Goal: Task Accomplishment & Management: Complete application form

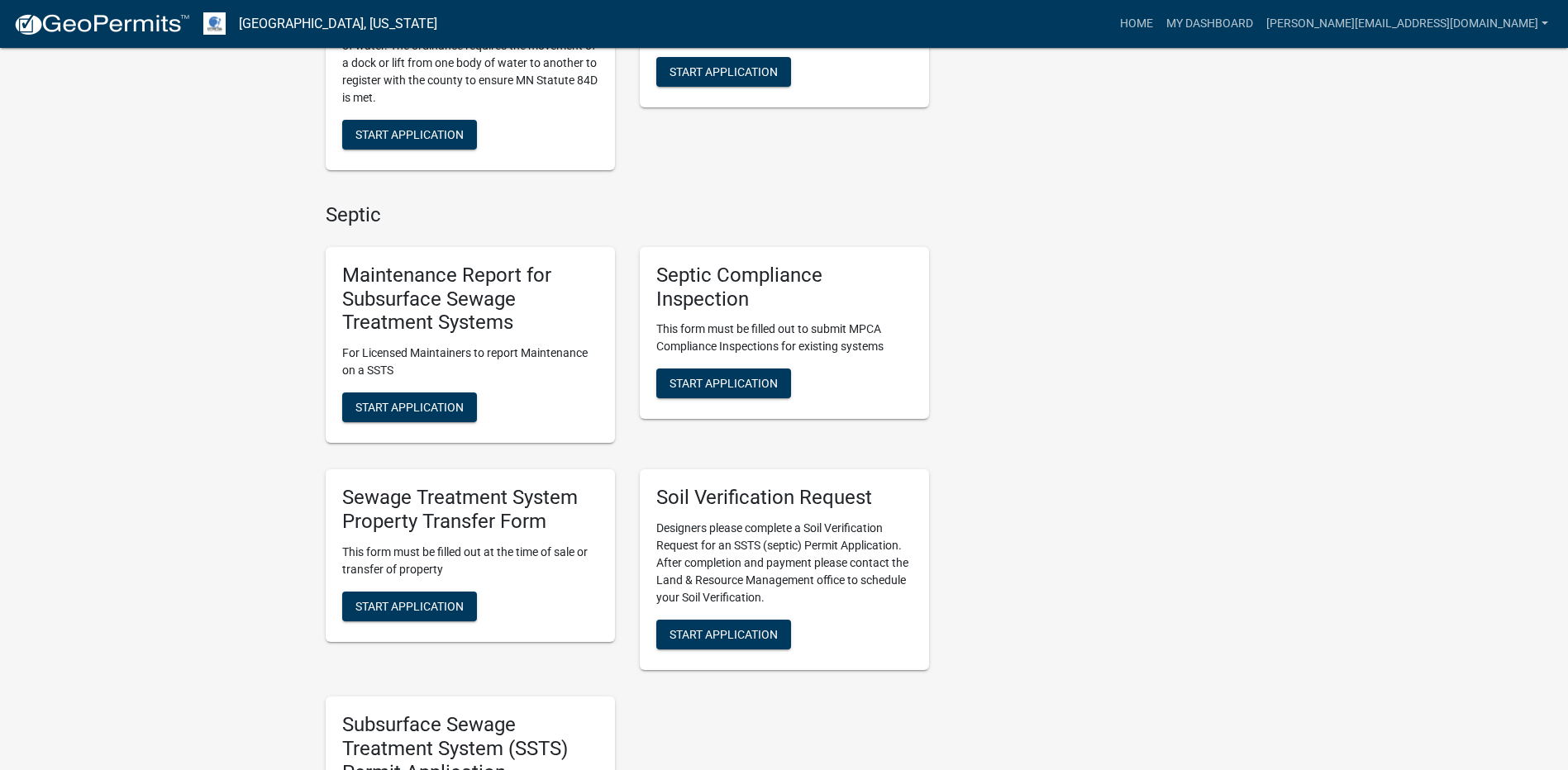
scroll to position [661, 0]
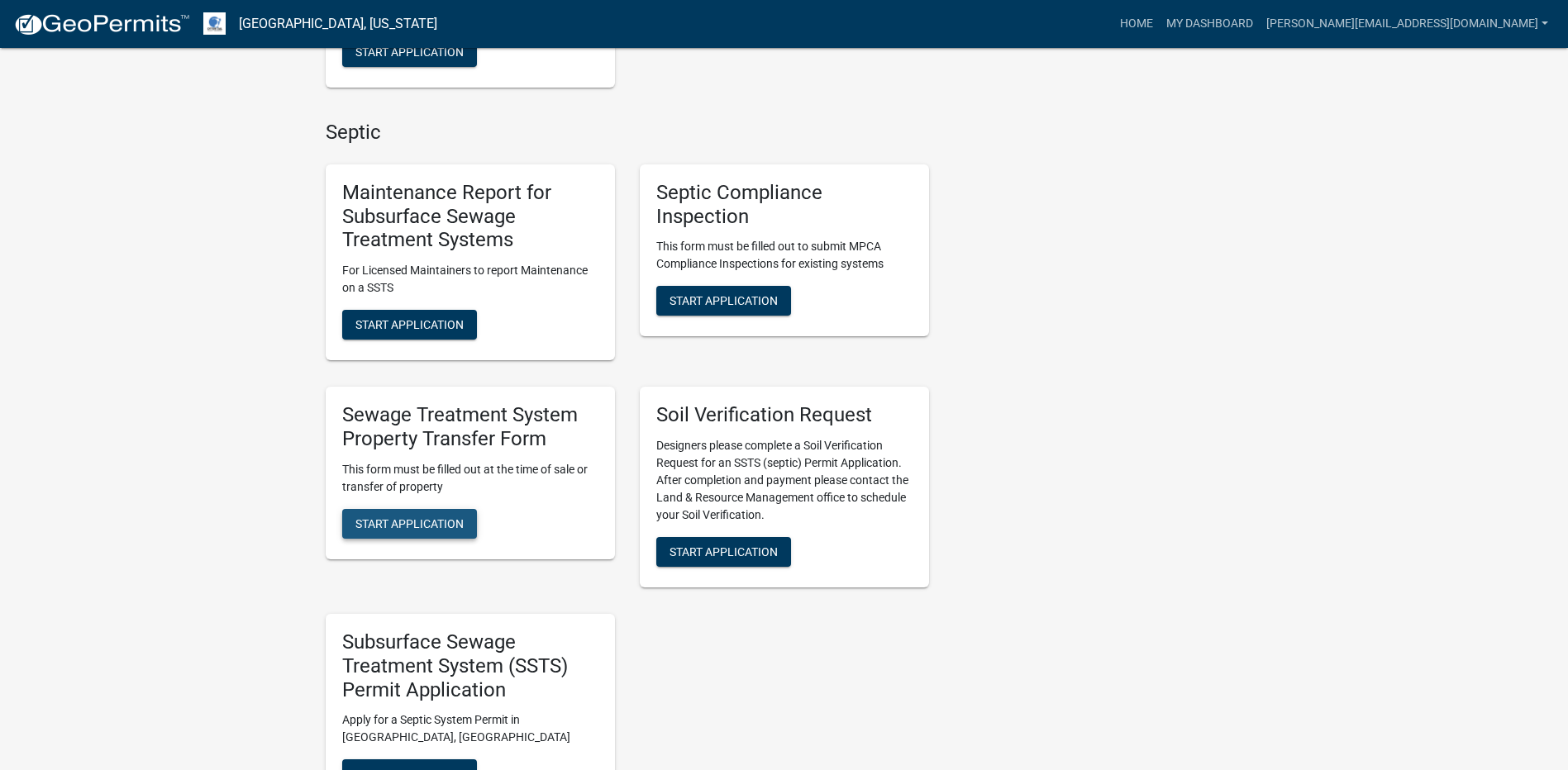
click at [436, 525] on span "Start Application" at bounding box center [409, 523] width 109 height 13
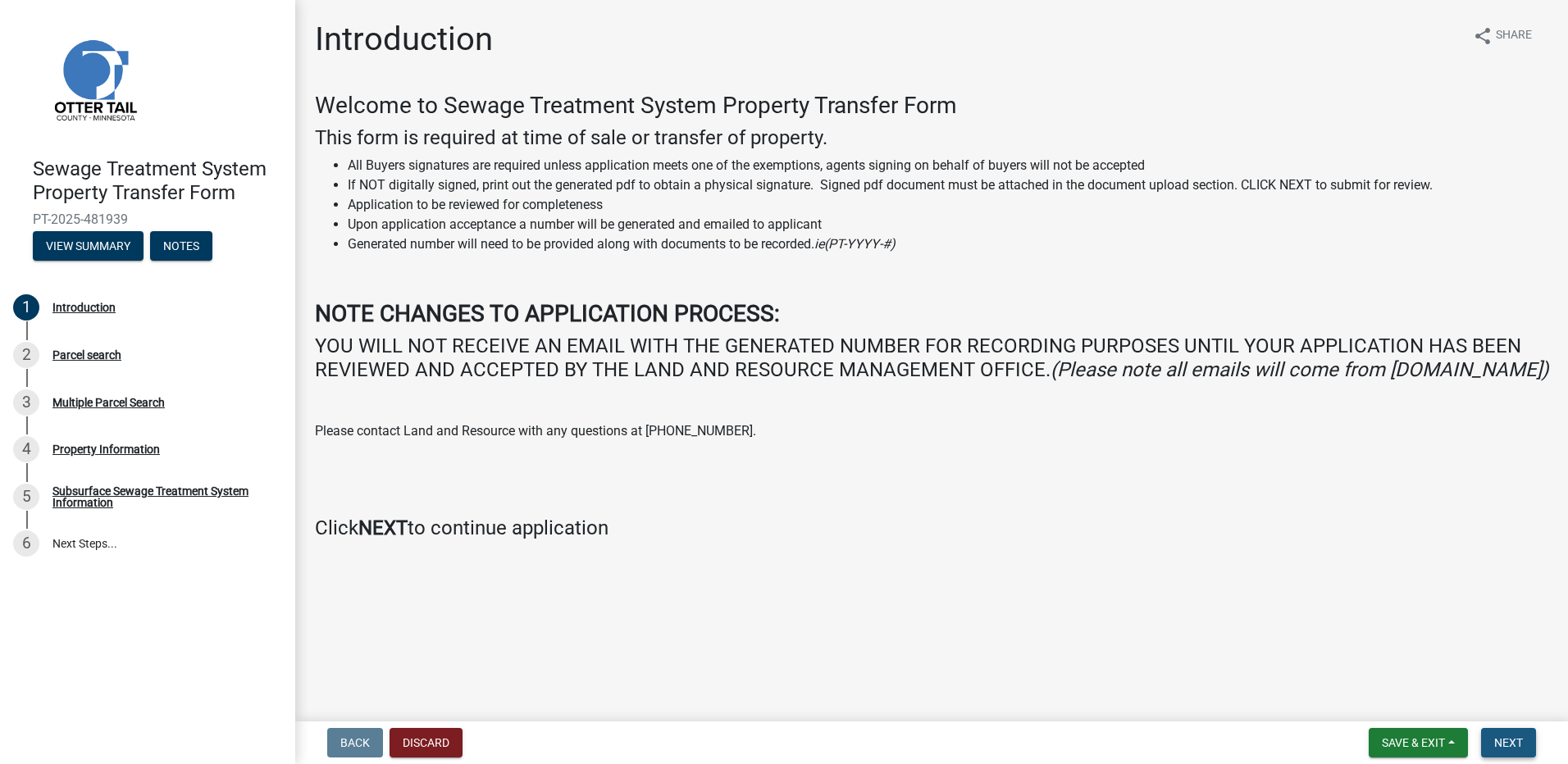
click at [1516, 740] on span "Next" at bounding box center [1509, 743] width 29 height 13
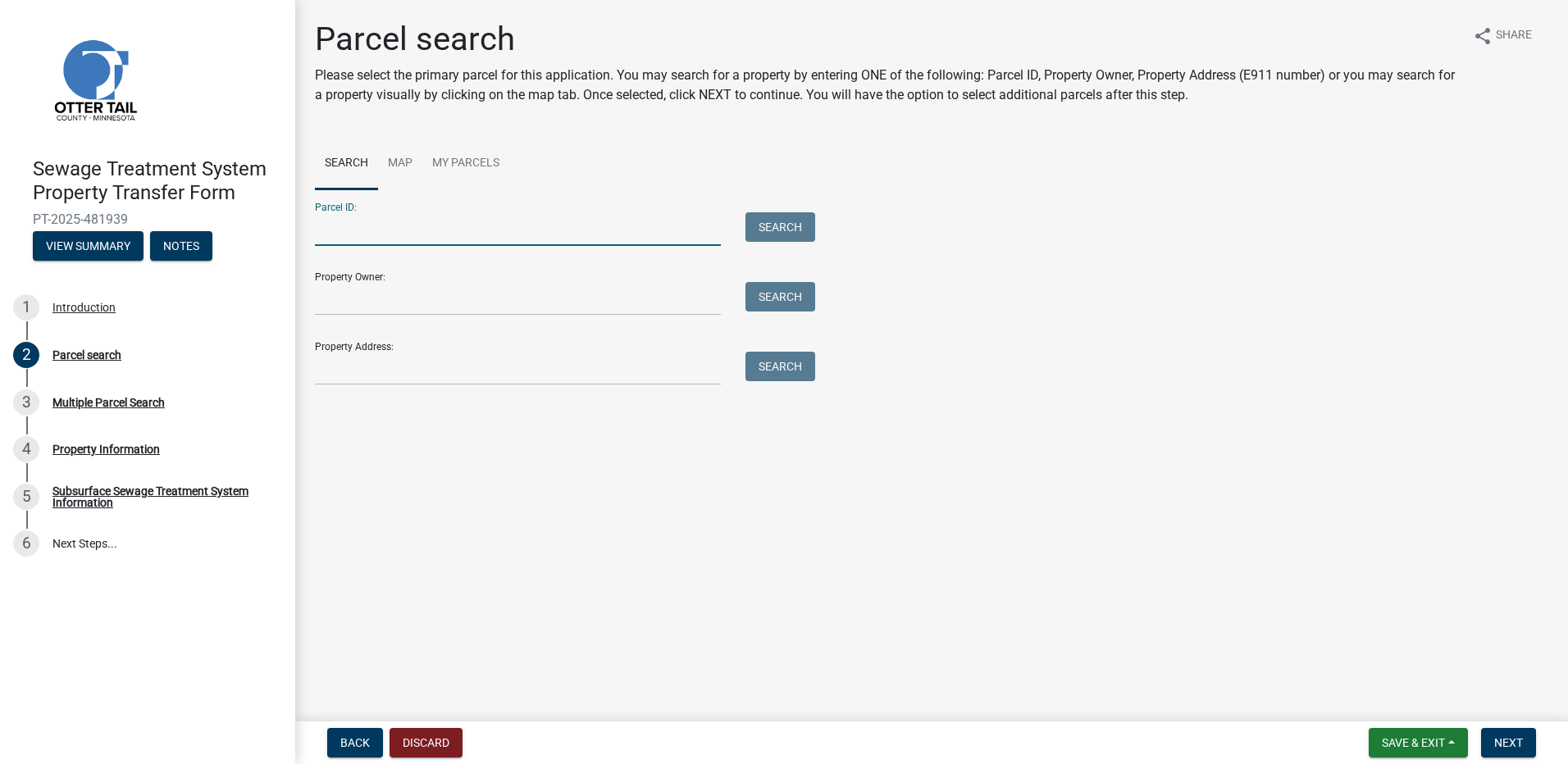
click at [371, 230] on input "Parcel ID:" at bounding box center [518, 228] width 406 height 34
type input "37000990364000"
click at [778, 225] on button "Search" at bounding box center [780, 227] width 70 height 30
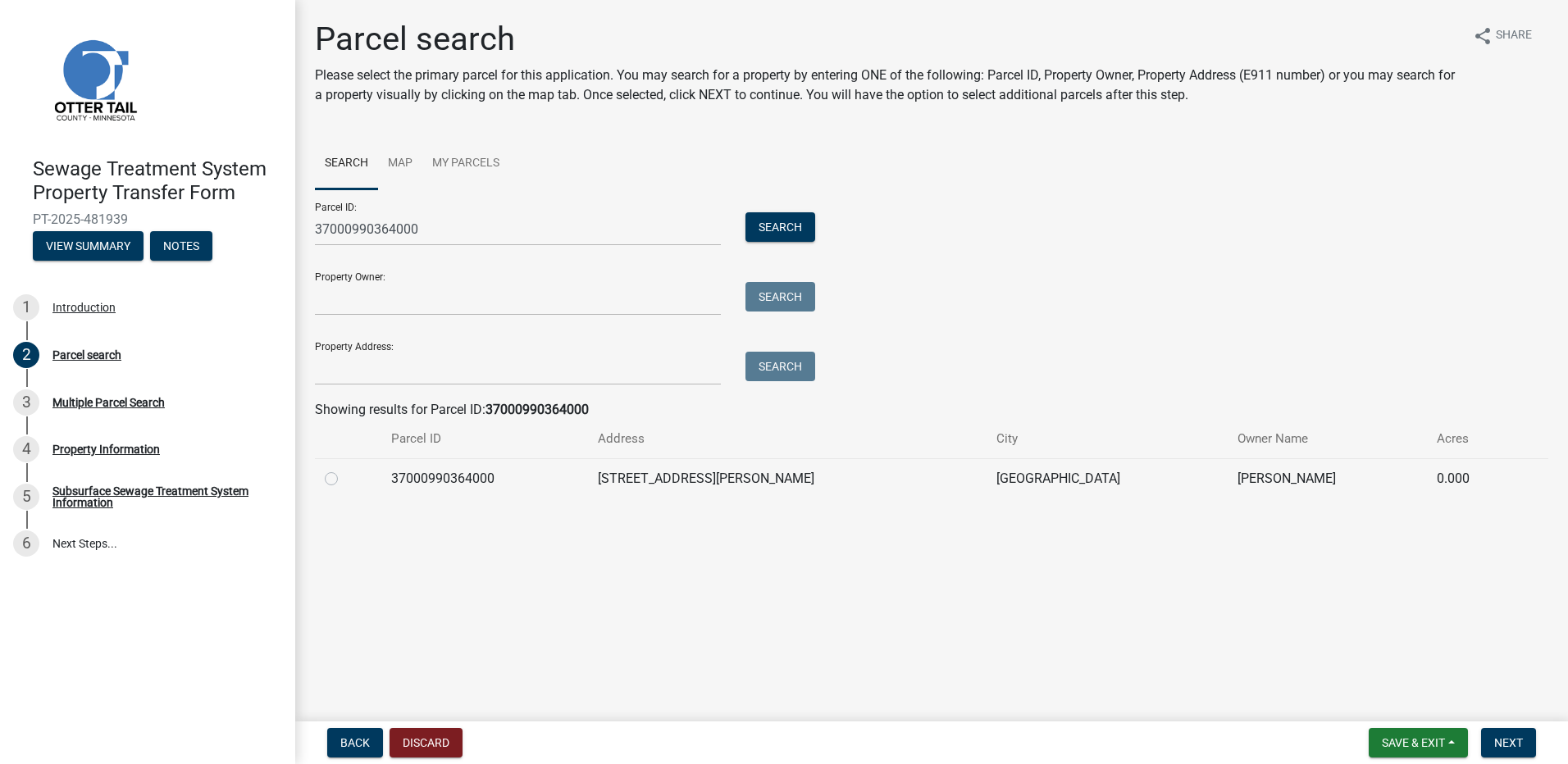
click at [344, 469] on label at bounding box center [344, 469] width 0 height 0
click at [344, 478] on input "radio" at bounding box center [350, 475] width 11 height 11
radio input "true"
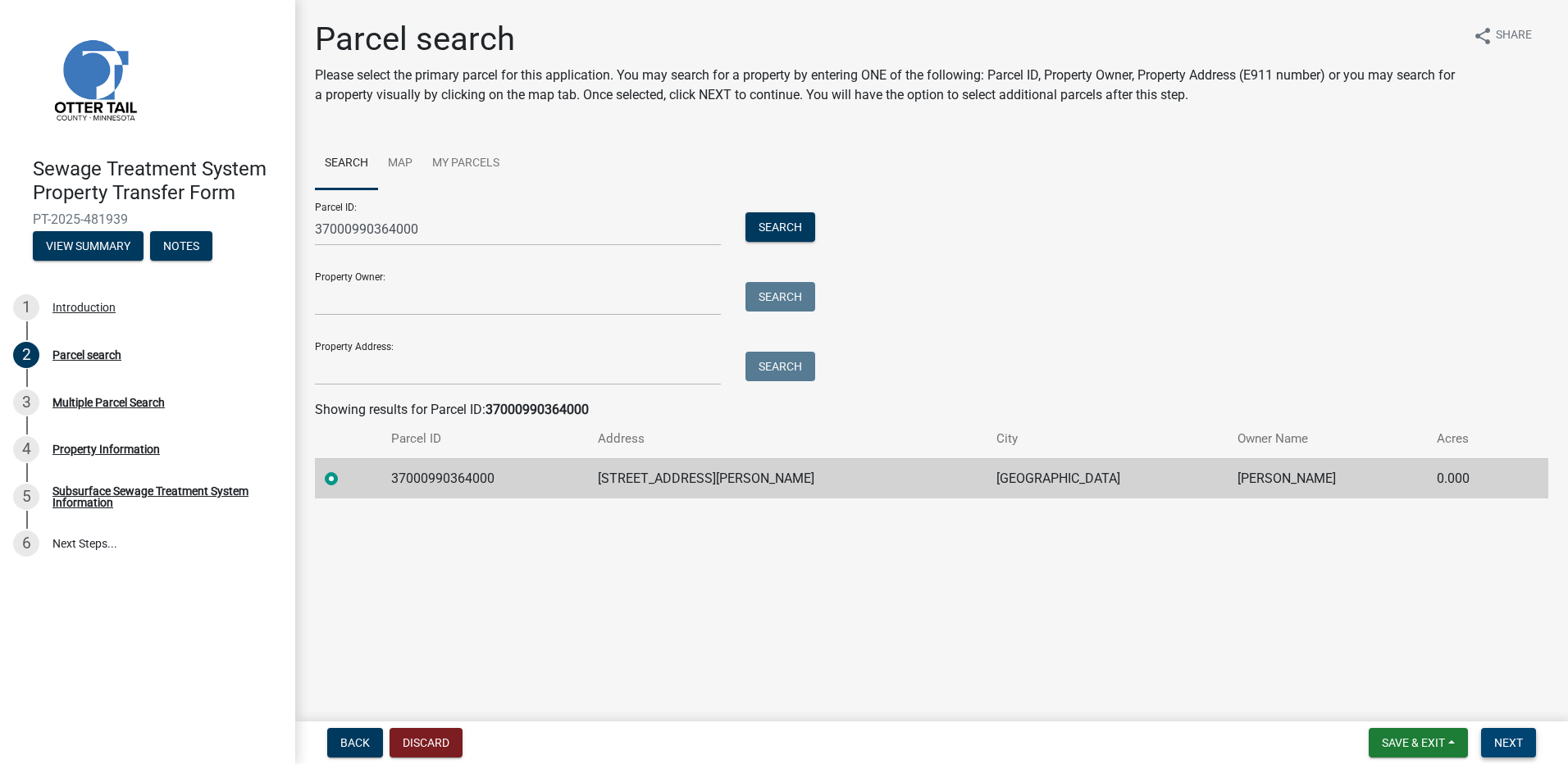
click at [1512, 743] on span "Next" at bounding box center [1509, 743] width 29 height 13
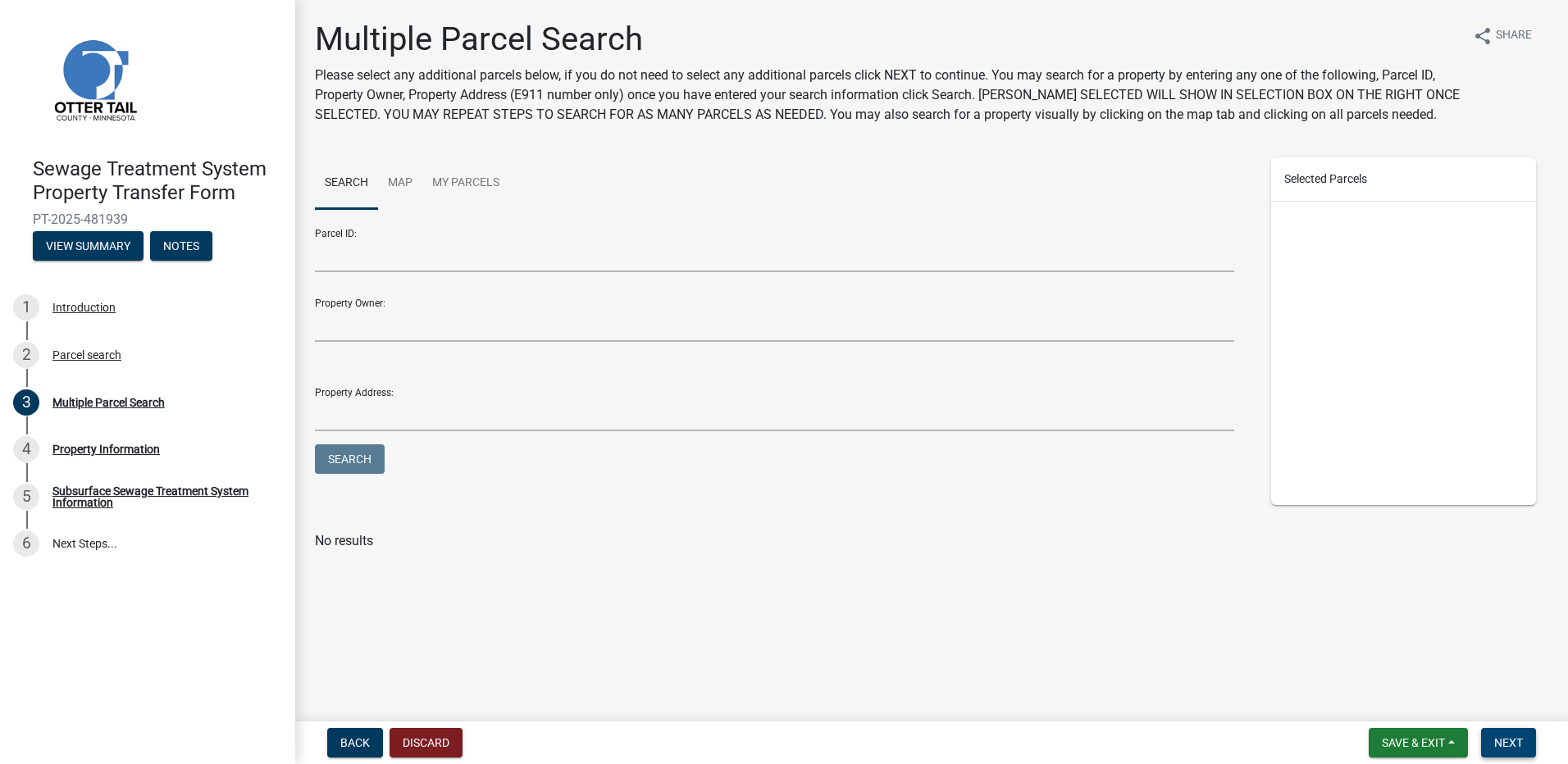
click at [1508, 737] on span "Next" at bounding box center [1509, 743] width 29 height 13
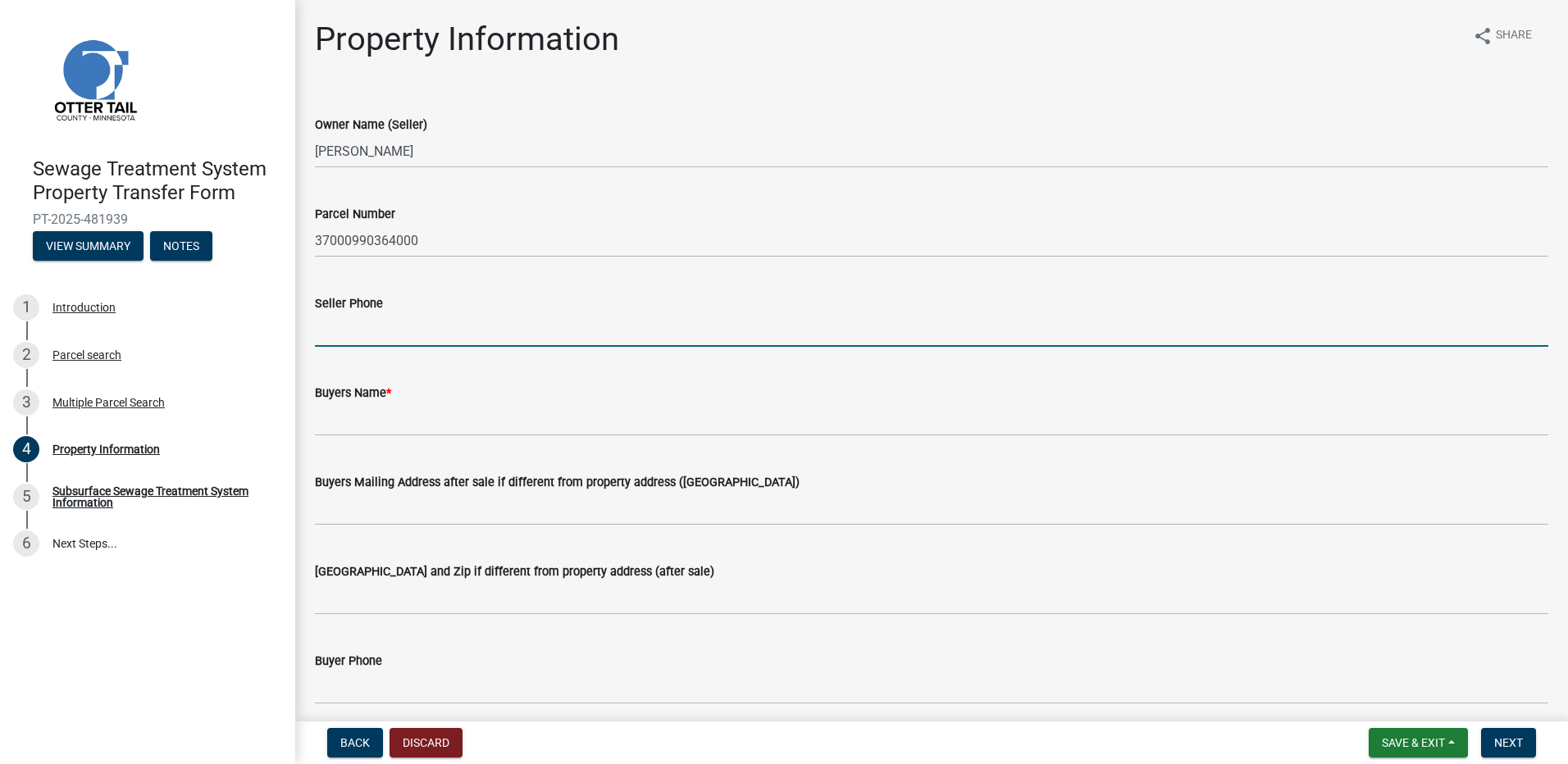
click at [362, 337] on input "Seller Phone" at bounding box center [931, 330] width 1234 height 34
type input "218-863-4287"
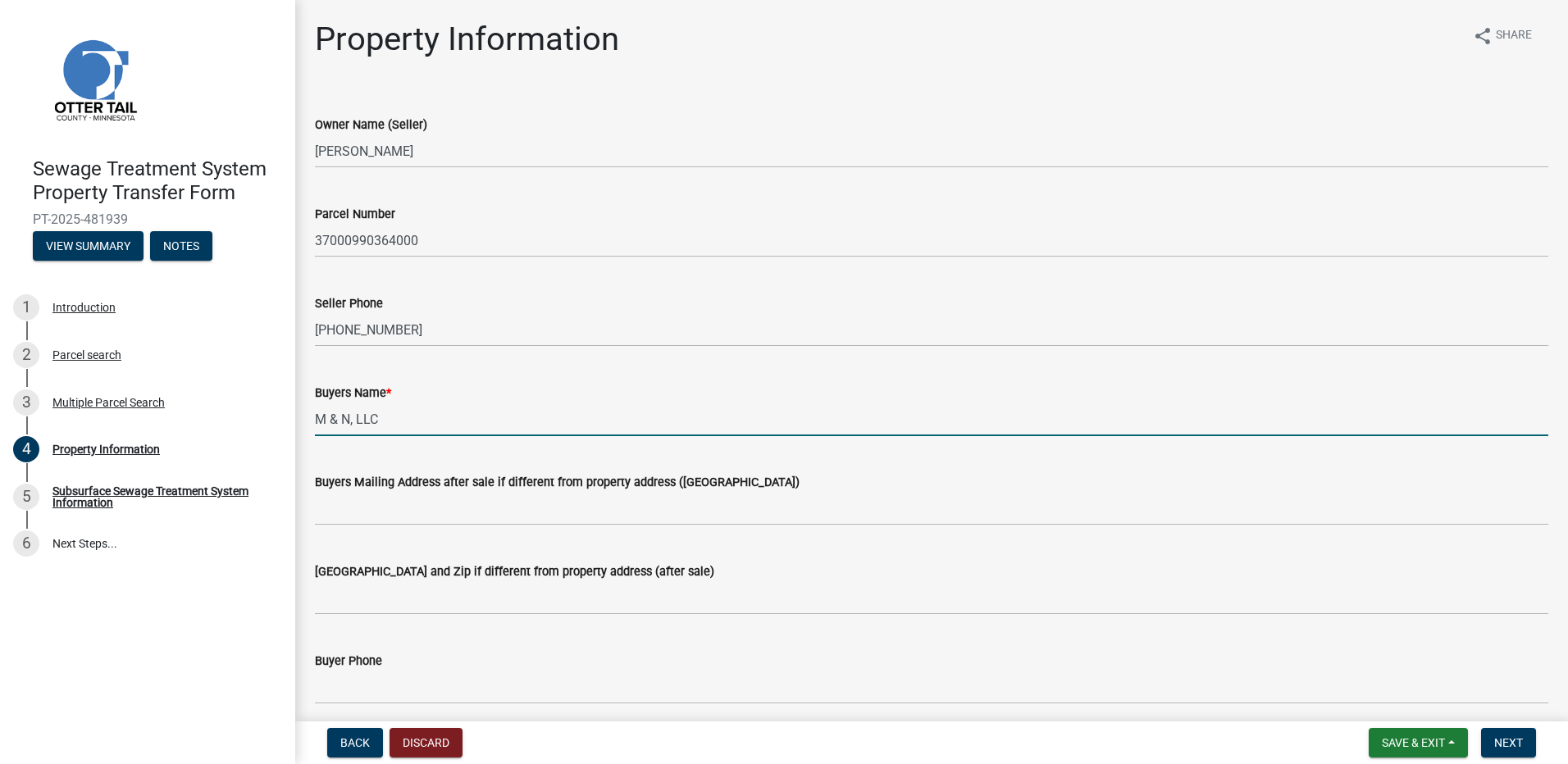
type input "M & N, LLC"
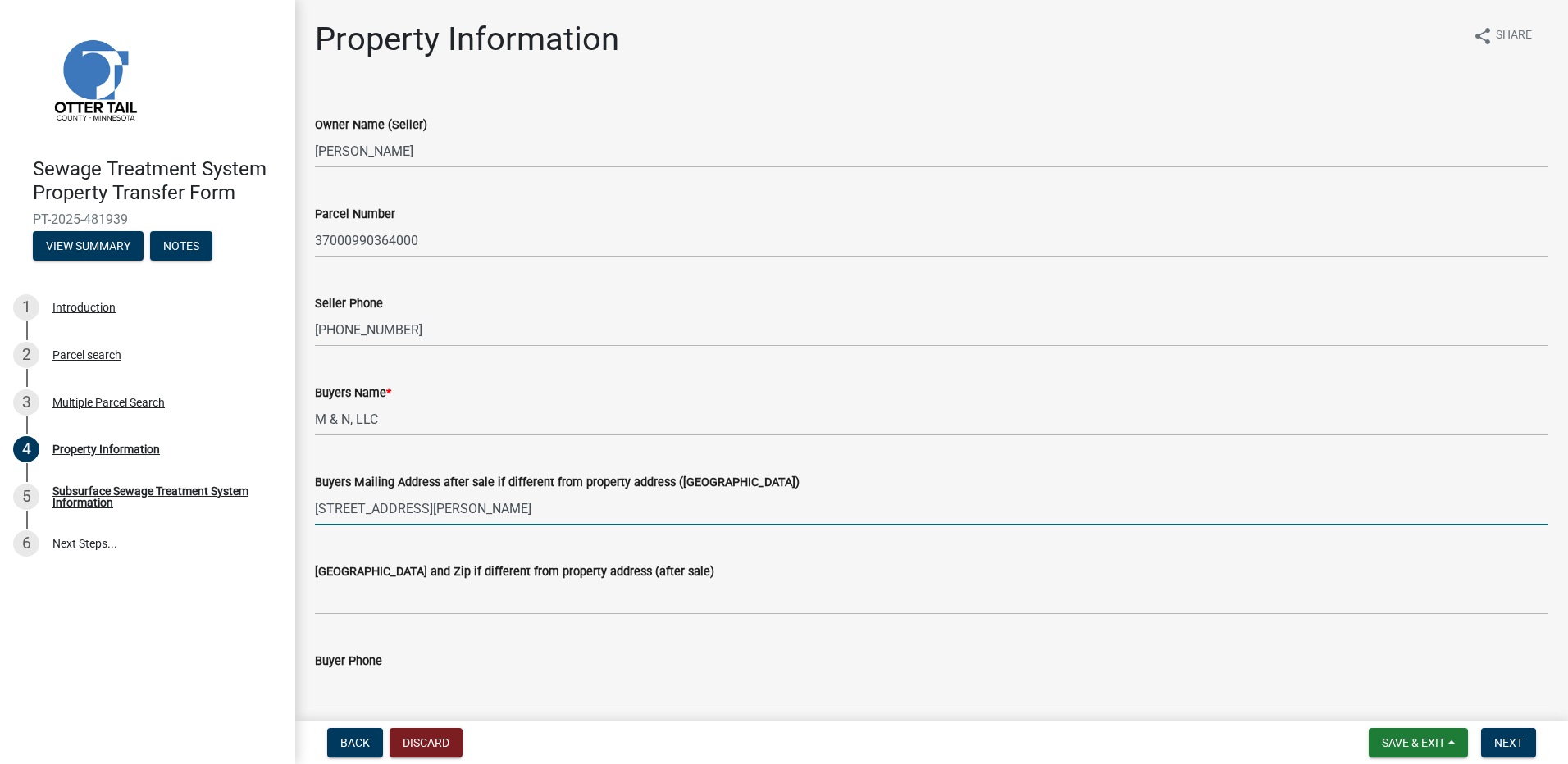
type input "41750 Bagley Bay Lane"
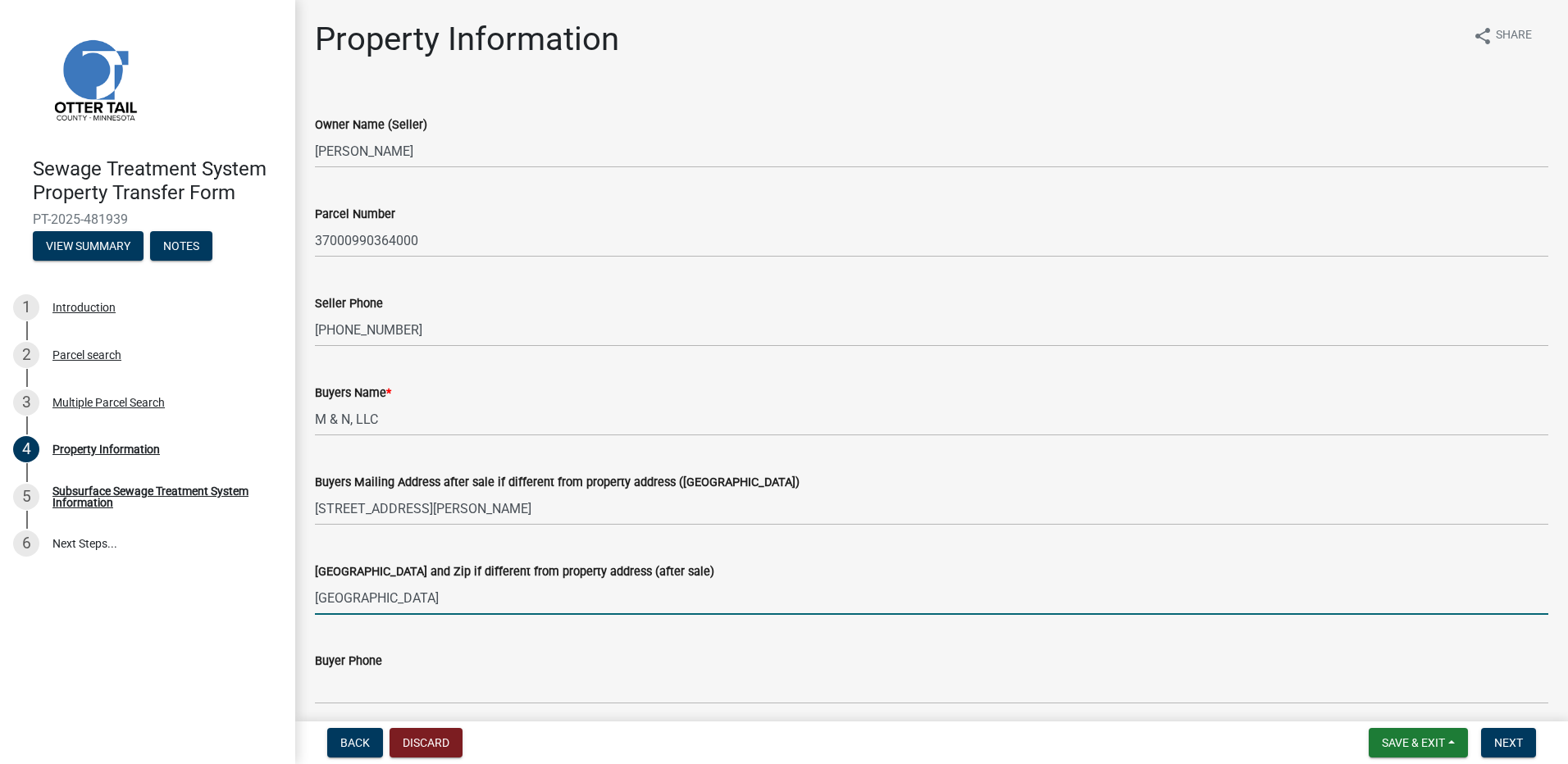
type input "Pelican Rapids, MN 56572"
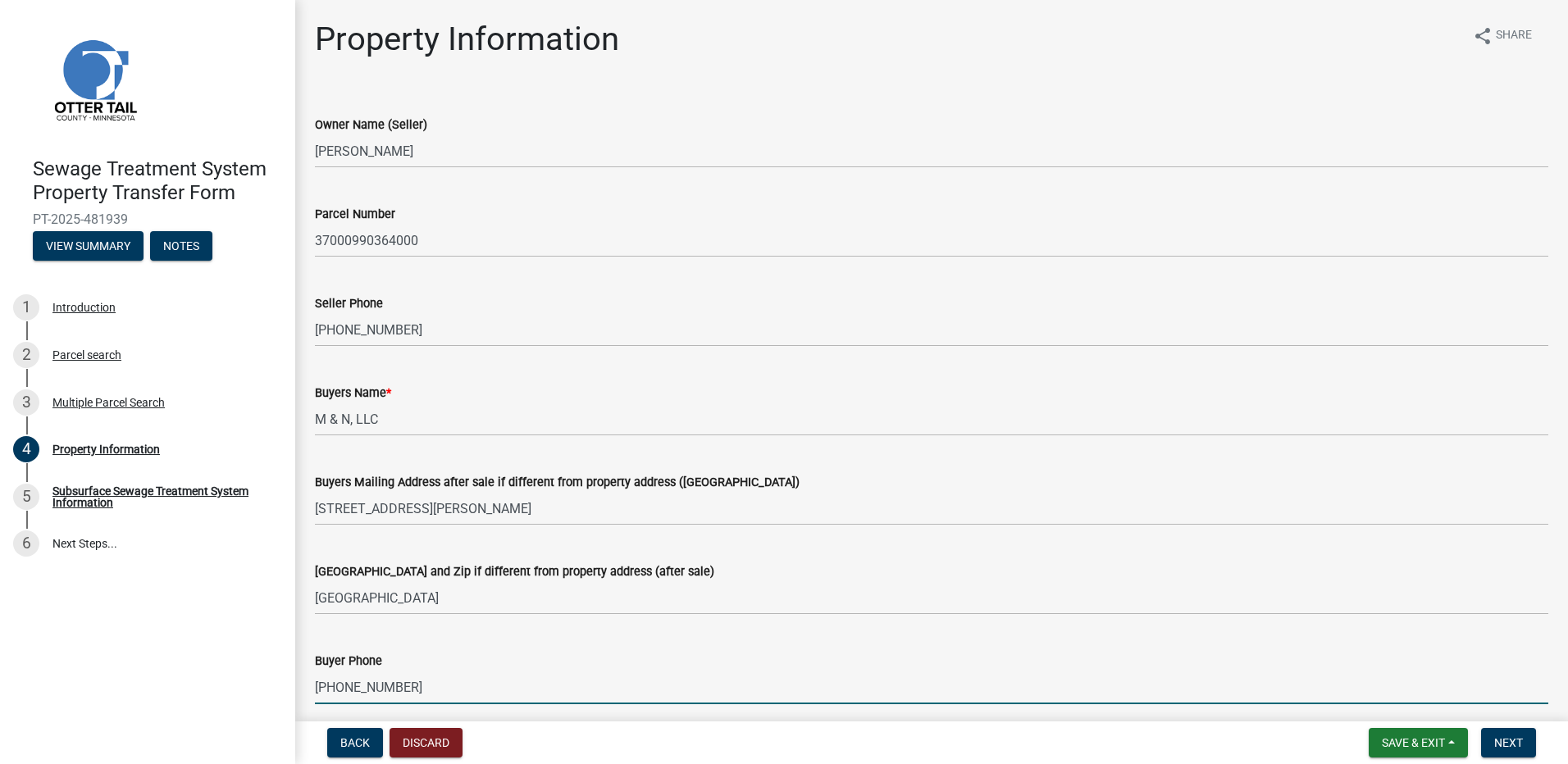
type input "218-849-1896"
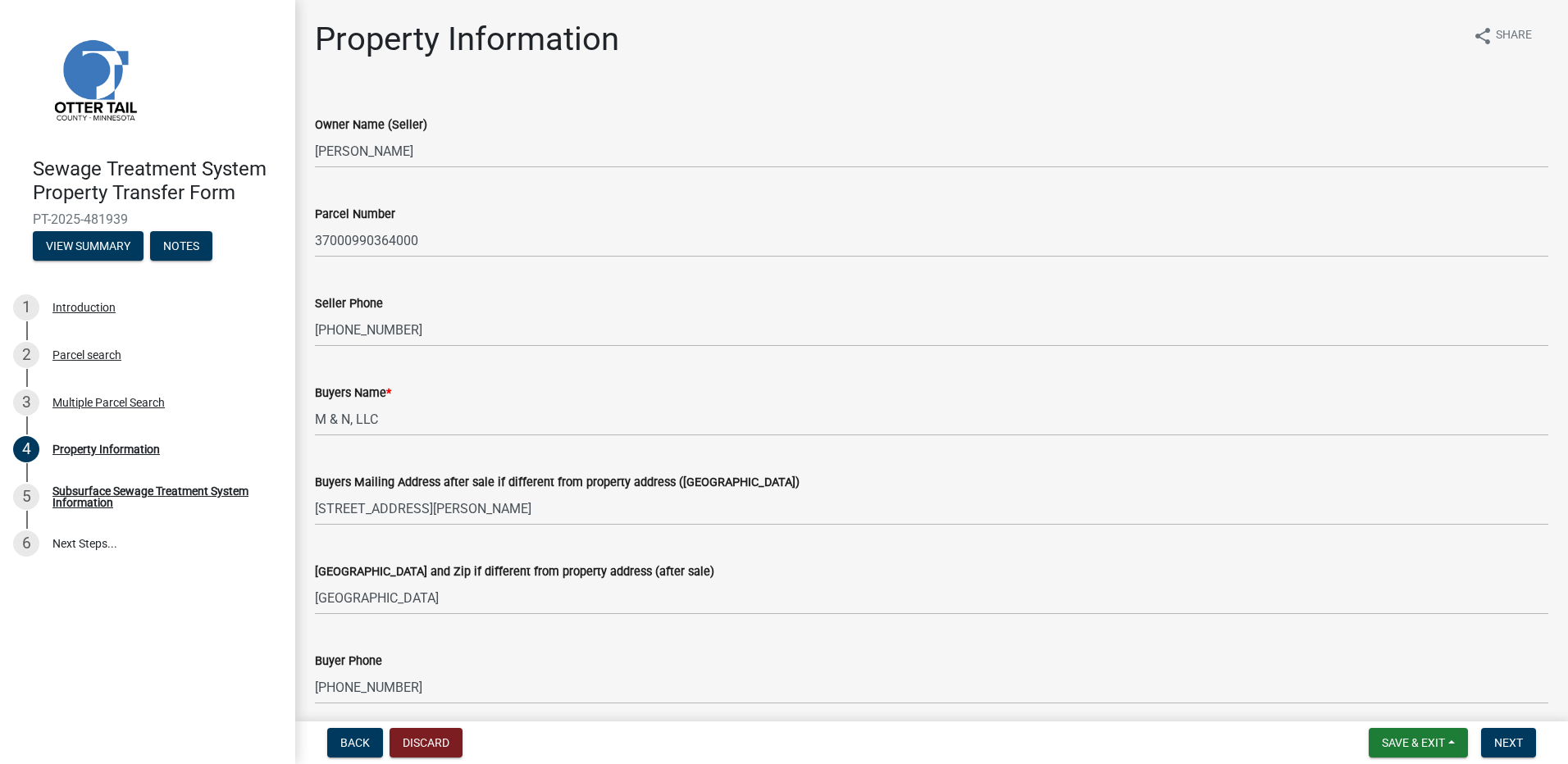
scroll to position [405, 0]
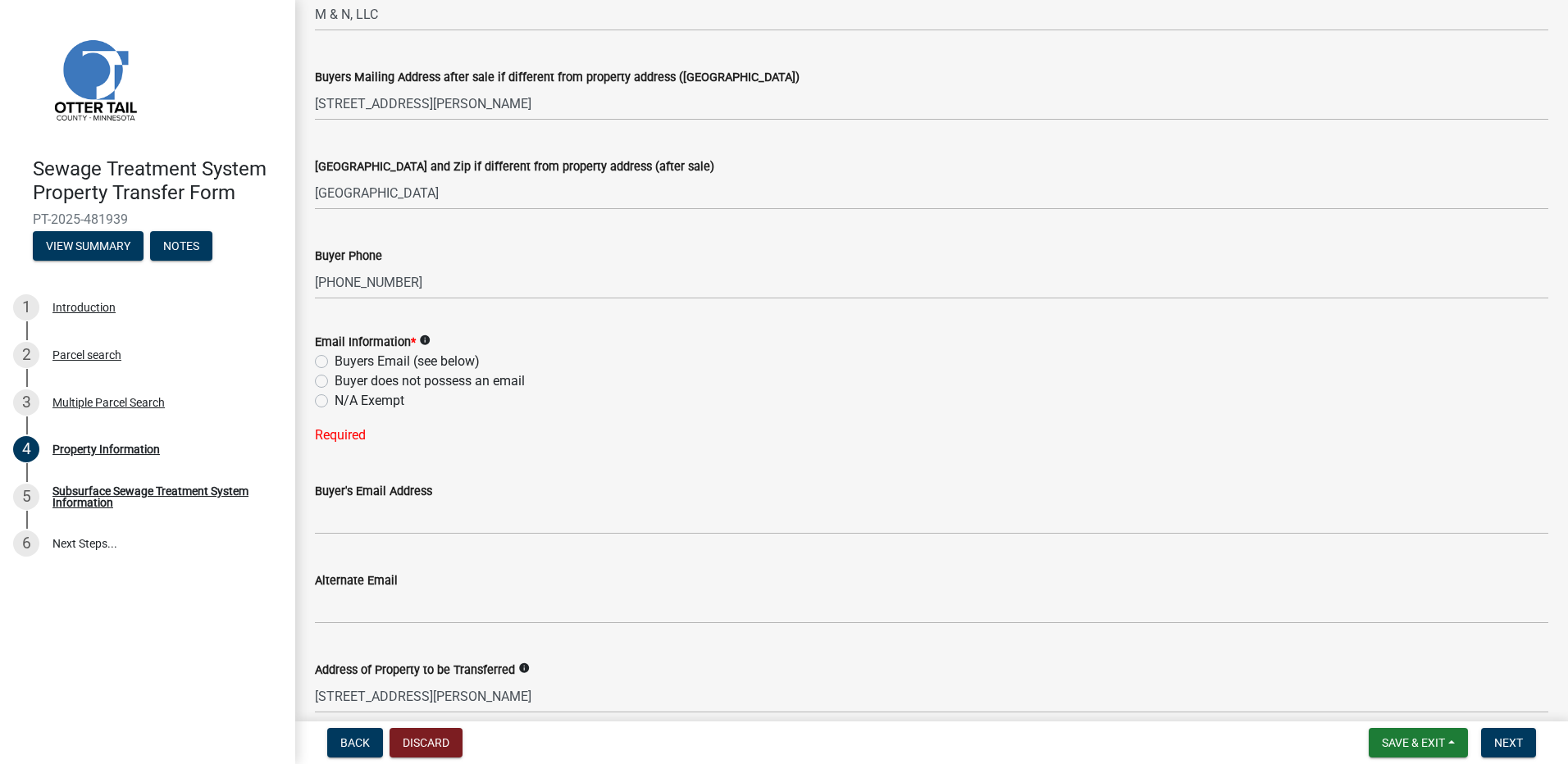
click at [334, 376] on label "Buyer does not possess an email" at bounding box center [430, 382] width 190 height 20
click at [334, 376] on input "Buyer does not possess an email" at bounding box center [340, 377] width 11 height 11
radio input "true"
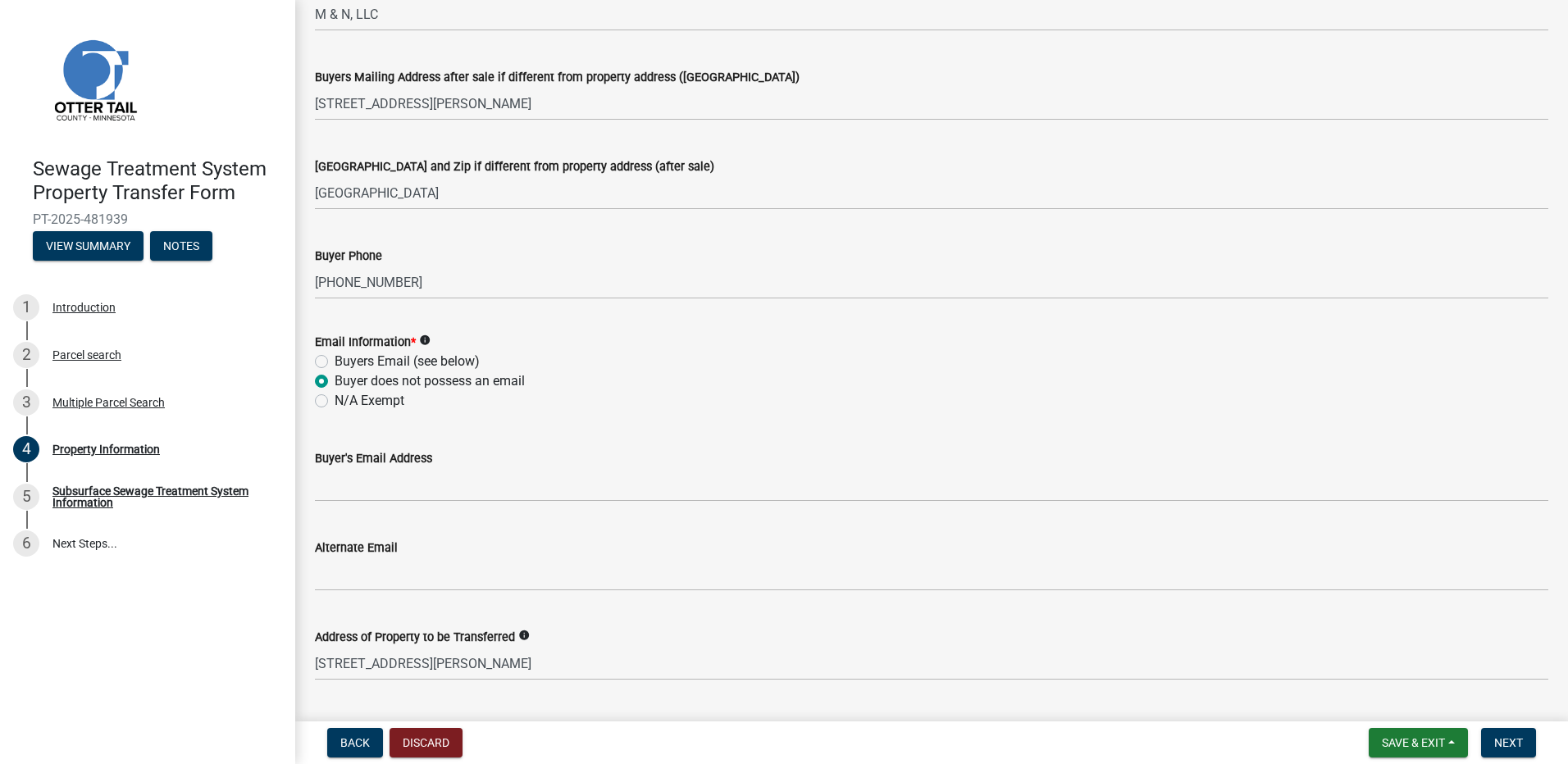
scroll to position [718, 0]
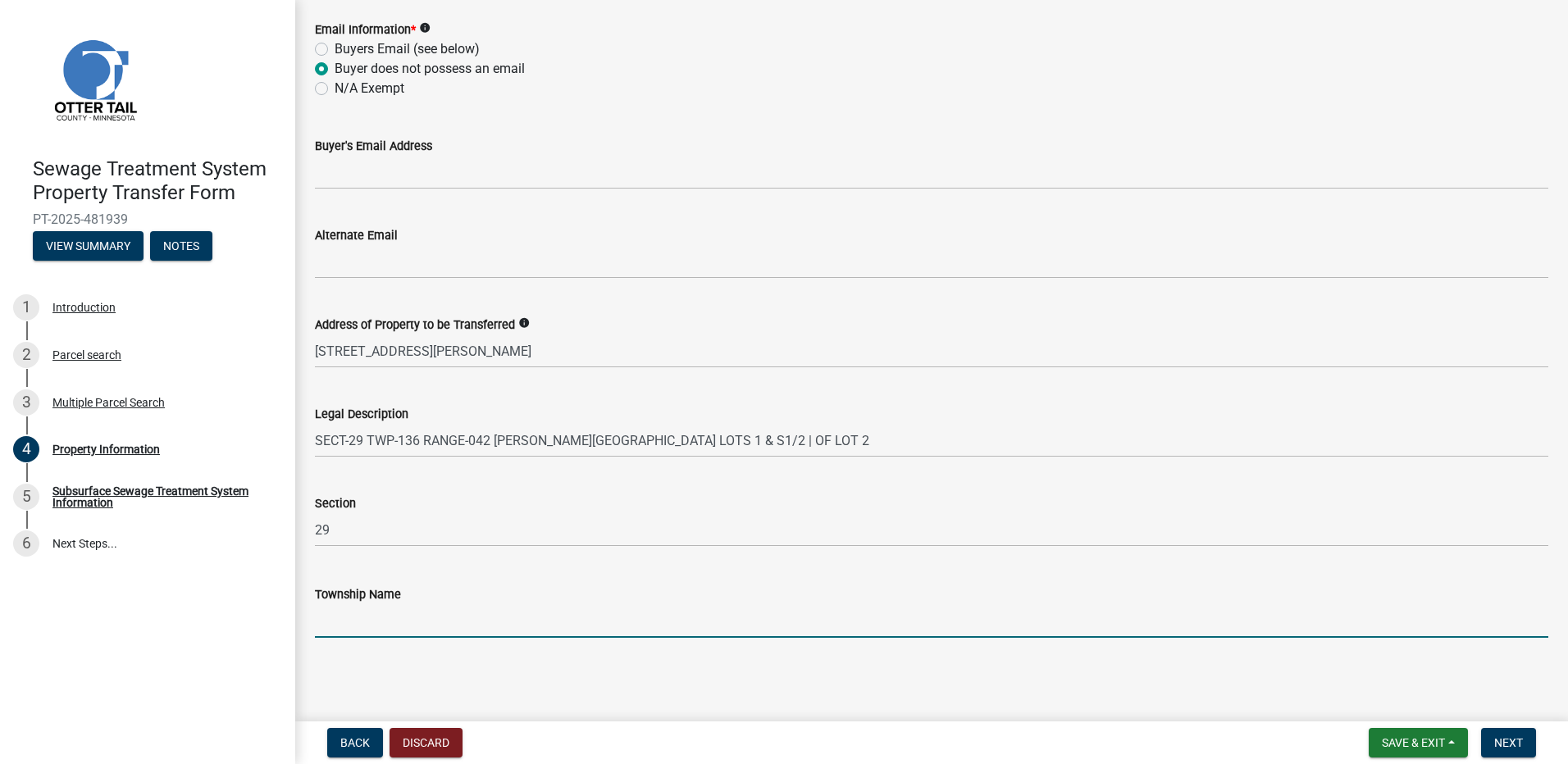
click at [336, 628] on input "Township Name" at bounding box center [931, 621] width 1234 height 34
type input "Lida"
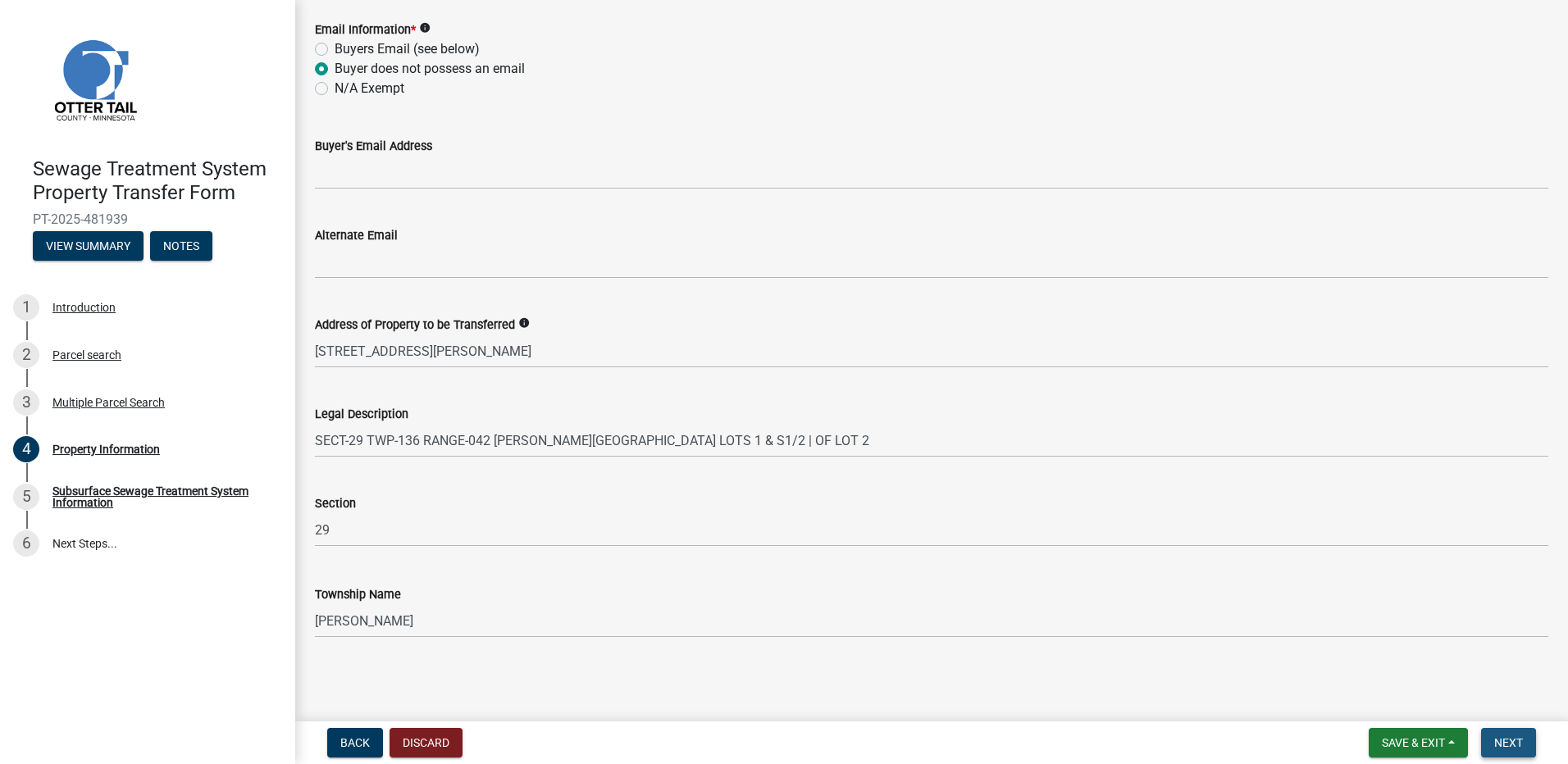
click at [1511, 747] on span "Next" at bounding box center [1509, 743] width 29 height 13
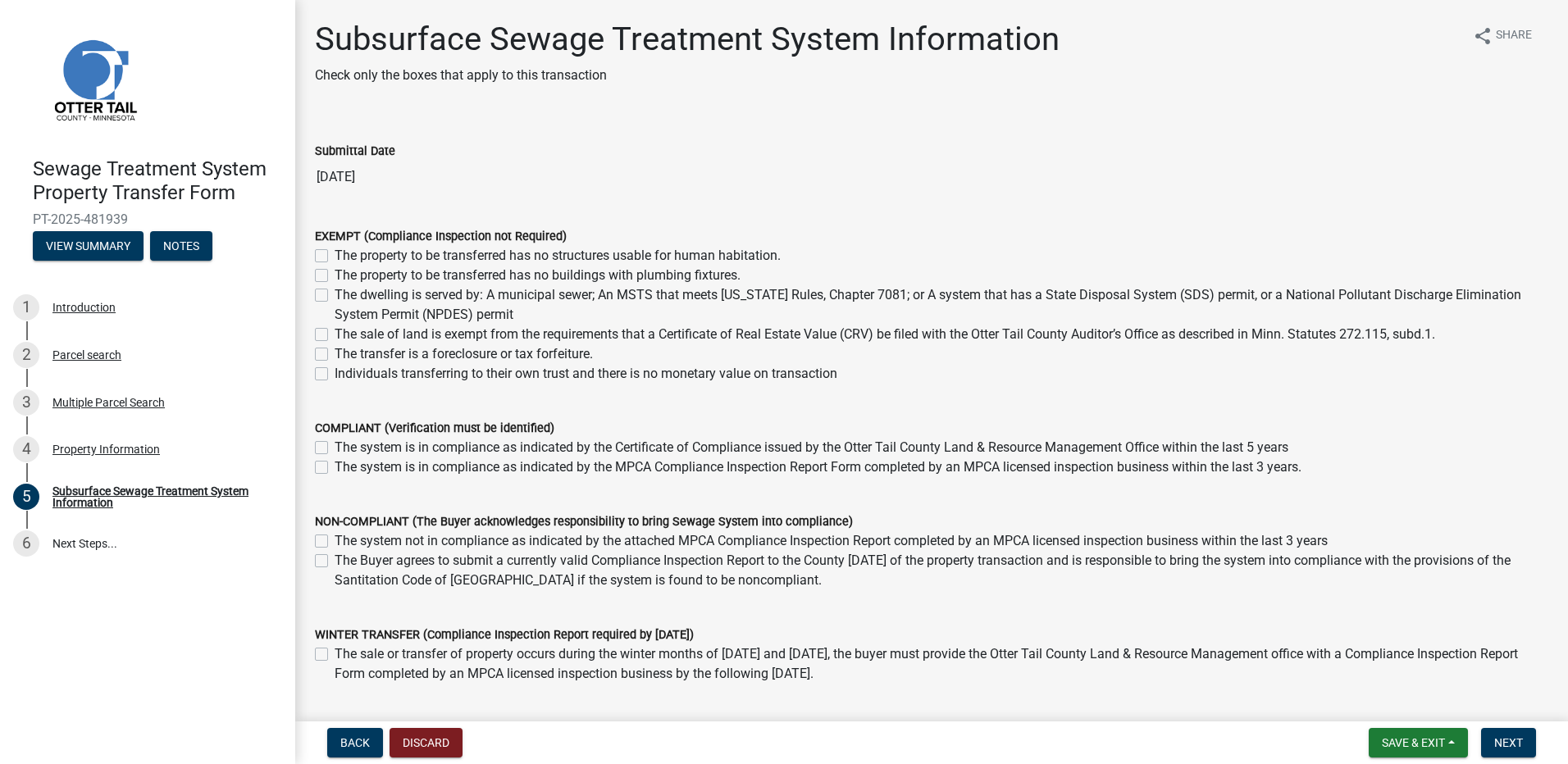
click at [334, 562] on label "The Buyer agrees to submit a currently valid Compliance Inspection Report to th…" at bounding box center [941, 570] width 1214 height 39
click at [334, 562] on input "The Buyer agrees to submit a currently valid Compliance Inspection Report to th…" at bounding box center [340, 556] width 11 height 11
checkbox input "true"
checkbox input "false"
checkbox input "true"
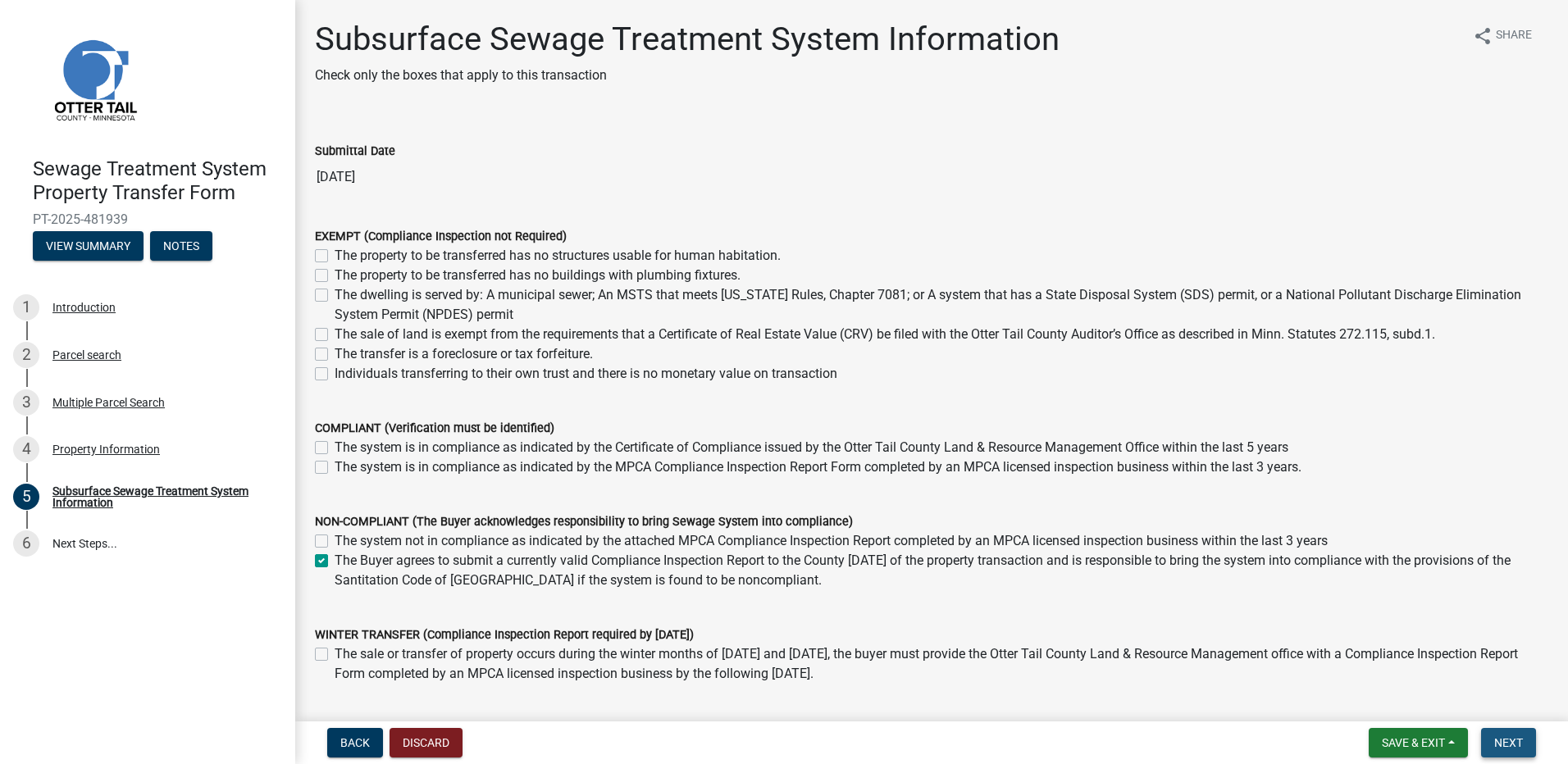
click at [1509, 750] on button "Next" at bounding box center [1508, 743] width 55 height 30
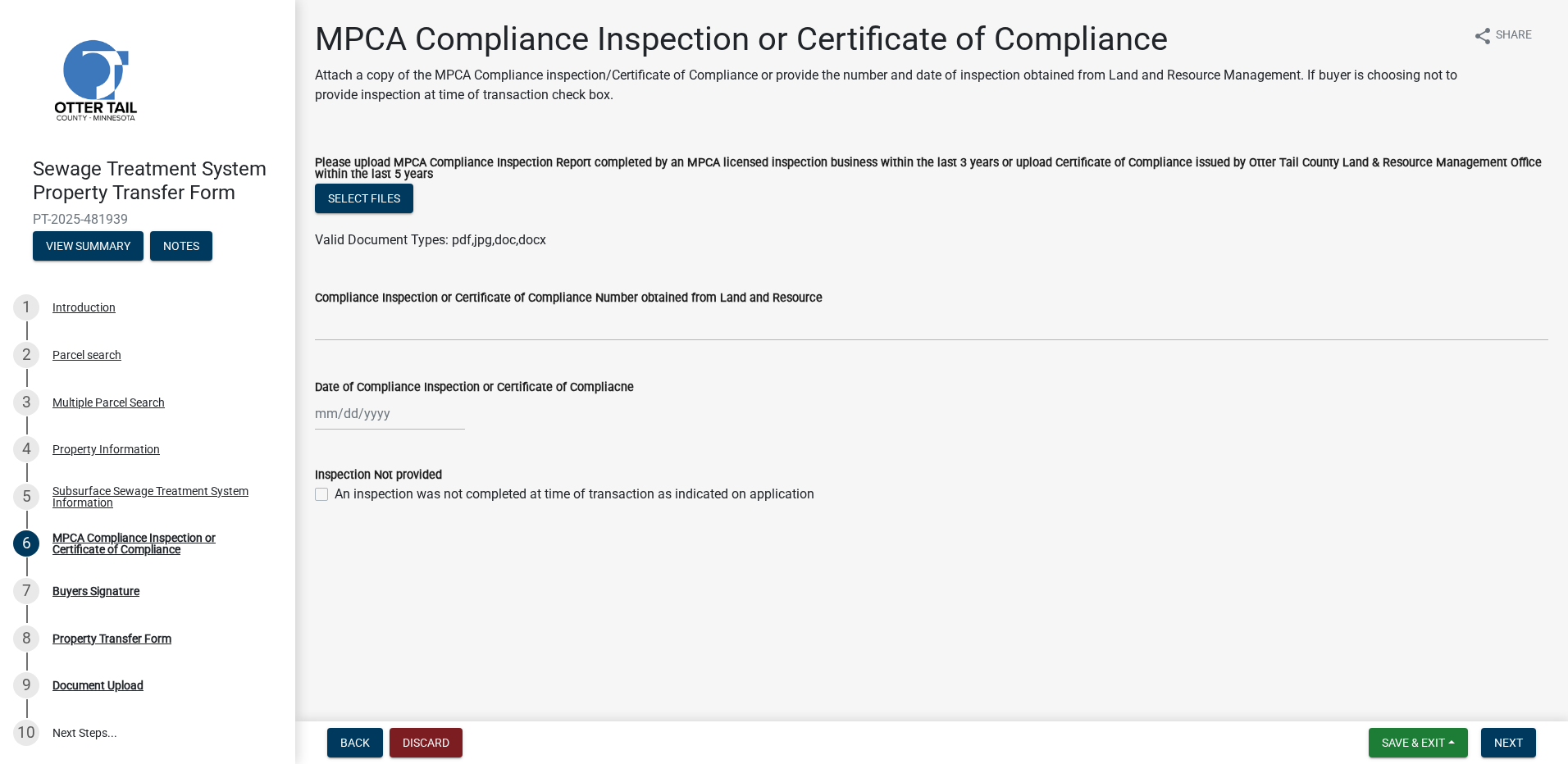
click at [334, 496] on label "An inspection was not completed at time of transaction as indicated on applicat…" at bounding box center [574, 495] width 479 height 20
click at [334, 496] on input "An inspection was not completed at time of transaction as indicated on applicat…" at bounding box center [340, 490] width 11 height 11
checkbox input "true"
click at [1509, 749] on span "Next" at bounding box center [1509, 743] width 29 height 13
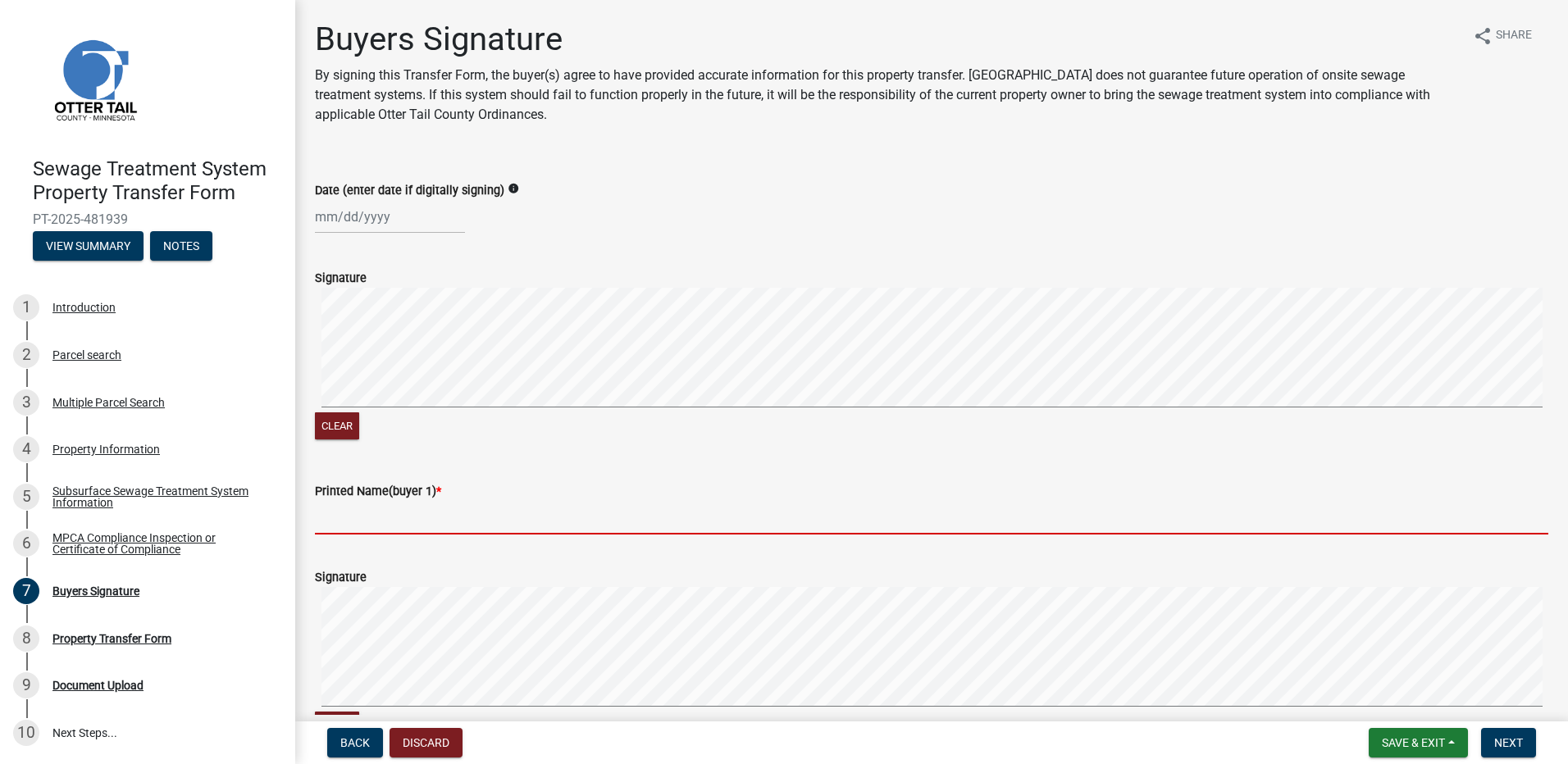
drag, startPoint x: 345, startPoint y: 520, endPoint x: 354, endPoint y: 521, distance: 9.1
click at [353, 522] on input "Printed Name(buyer 1) *" at bounding box center [931, 517] width 1234 height 34
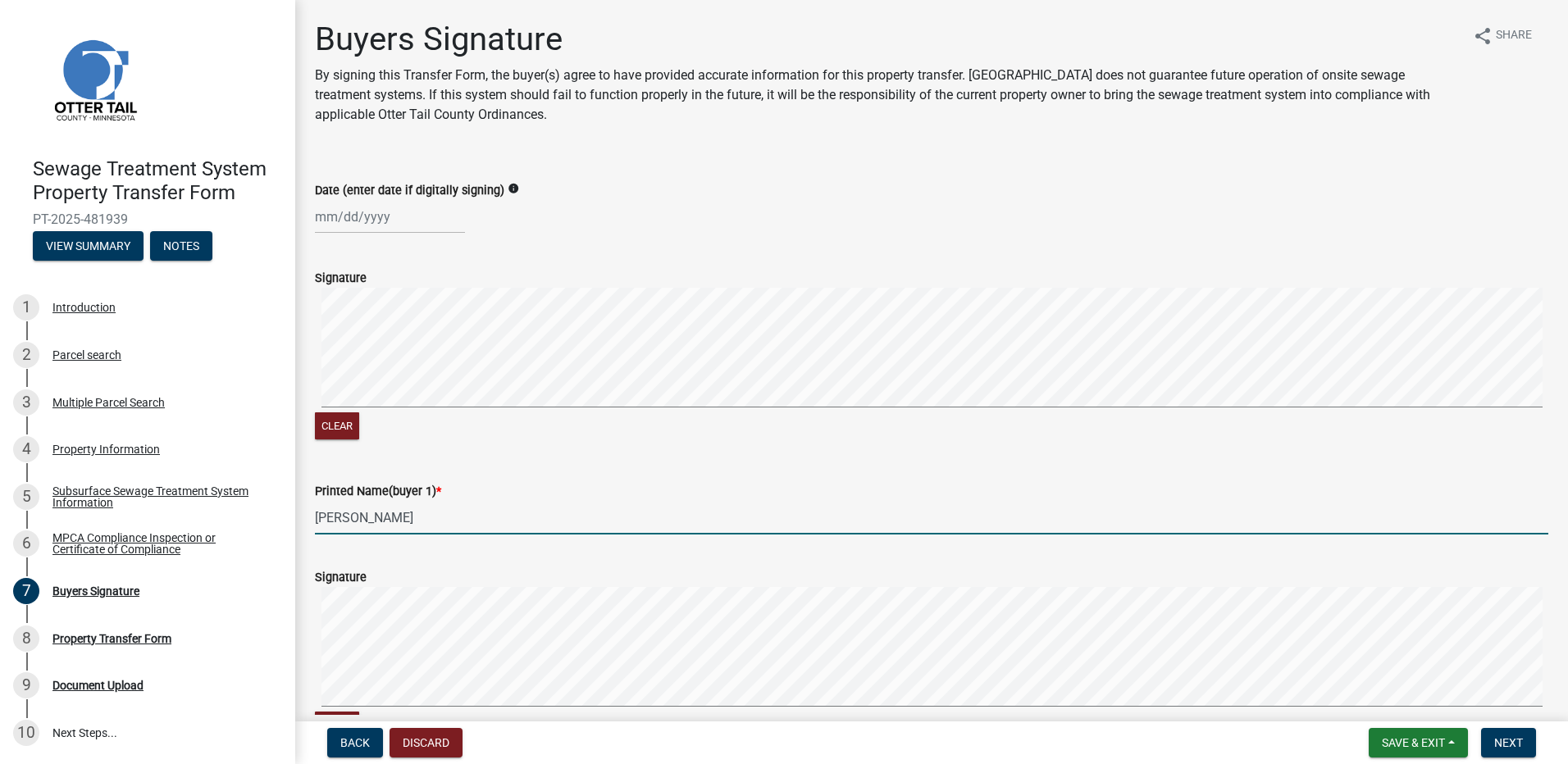
type input "[PERSON_NAME]"
select select "9"
select select "2025"
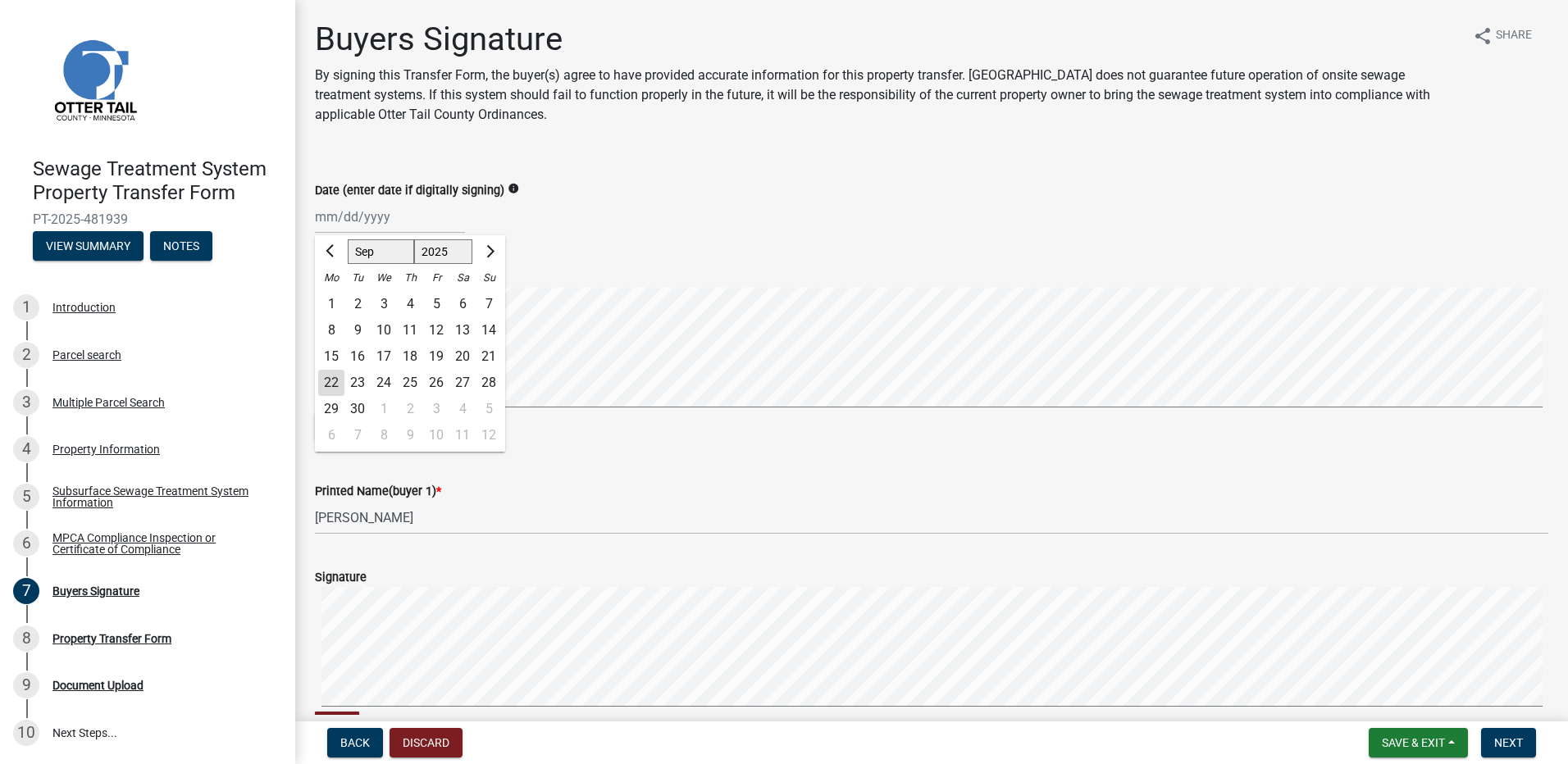
click at [356, 214] on div "Jan Feb Mar Apr May Jun Jul Aug Sep Oct Nov Dec 1525 1526 1527 1528 1529 1530 1…" at bounding box center [390, 217] width 150 height 34
click at [337, 381] on div "22" at bounding box center [331, 382] width 26 height 26
type input "[DATE]"
click at [1510, 740] on span "Next" at bounding box center [1509, 743] width 29 height 13
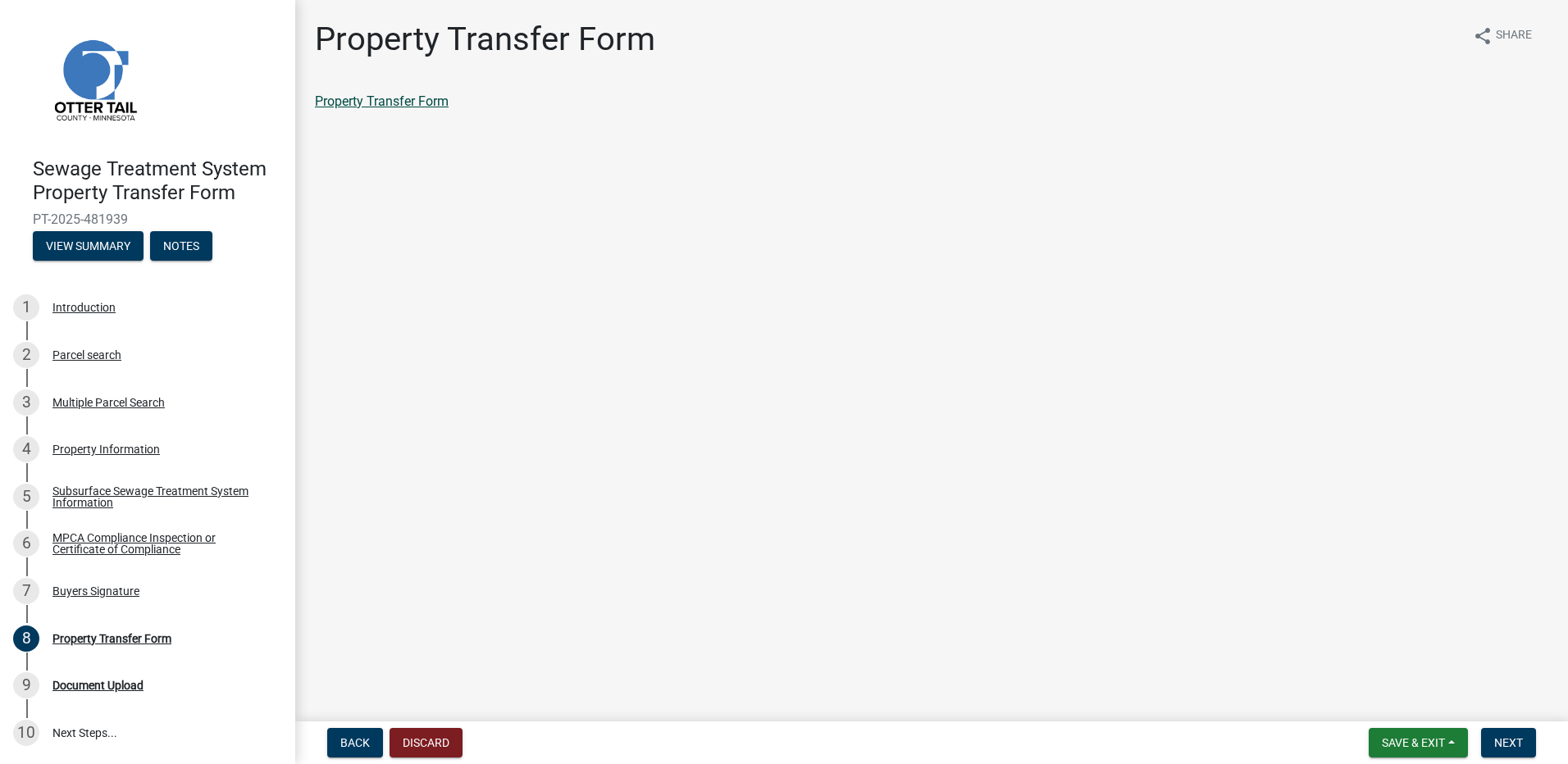
click at [391, 99] on link "Property Transfer Form" at bounding box center [382, 101] width 134 height 15
click at [1442, 740] on span "Save & Exit" at bounding box center [1414, 743] width 63 height 13
click at [1502, 744] on span "Next" at bounding box center [1509, 743] width 29 height 13
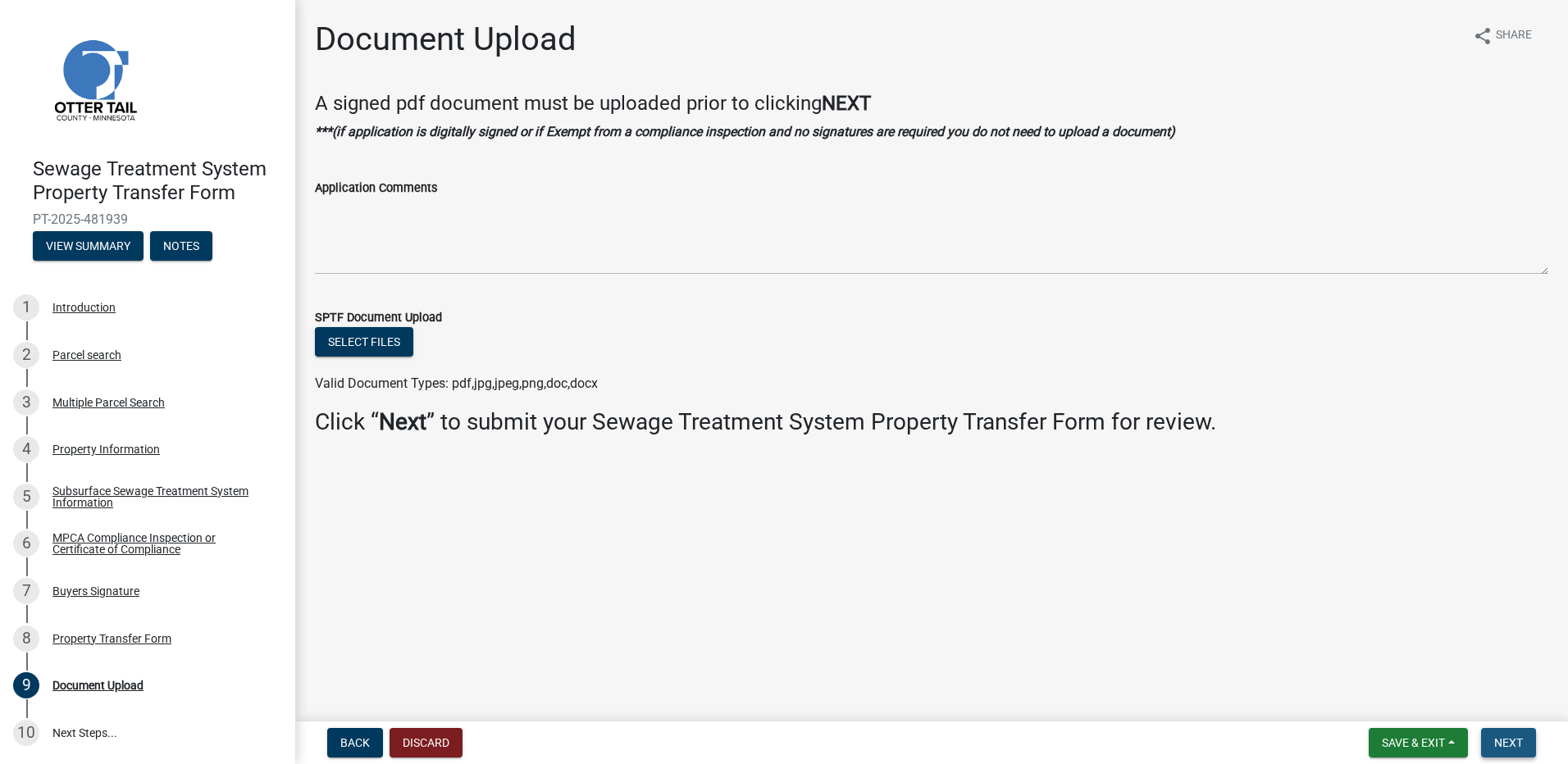
click at [1516, 745] on span "Next" at bounding box center [1509, 743] width 29 height 13
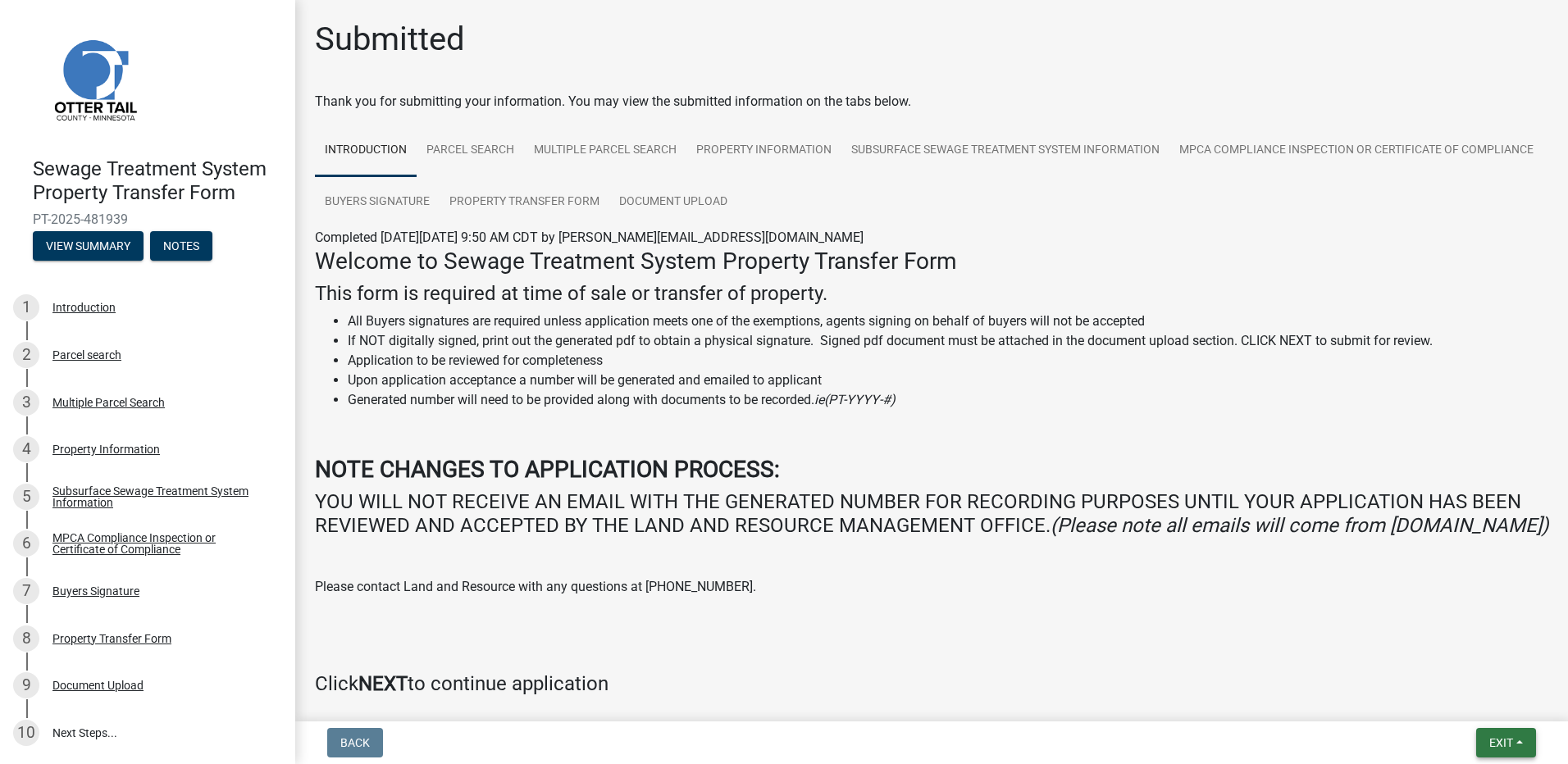
click at [1492, 746] on span "Exit" at bounding box center [1501, 743] width 24 height 13
click at [1457, 699] on button "Save & Exit" at bounding box center [1470, 700] width 131 height 39
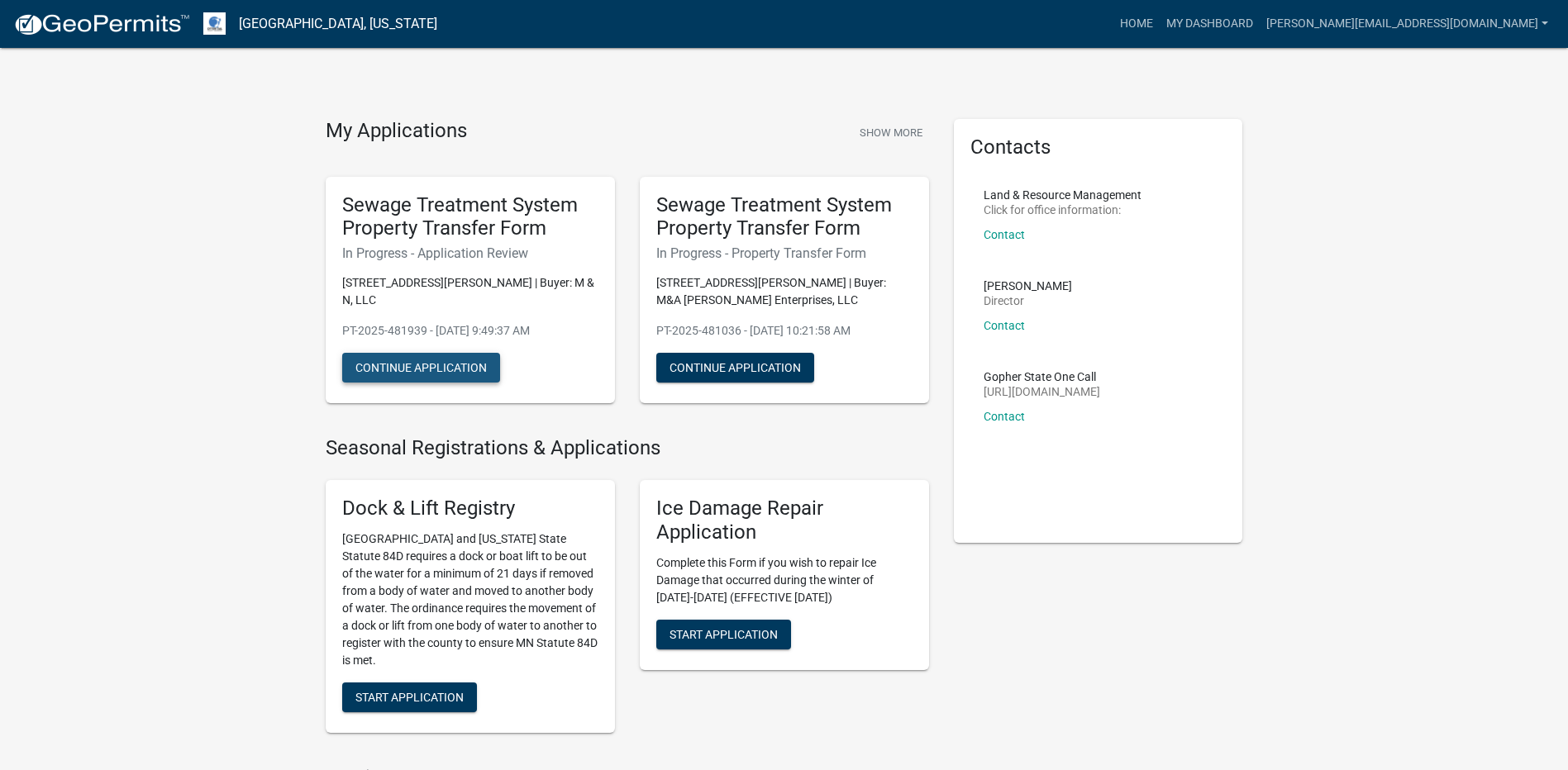
click at [405, 356] on button "Continue Application" at bounding box center [421, 367] width 158 height 30
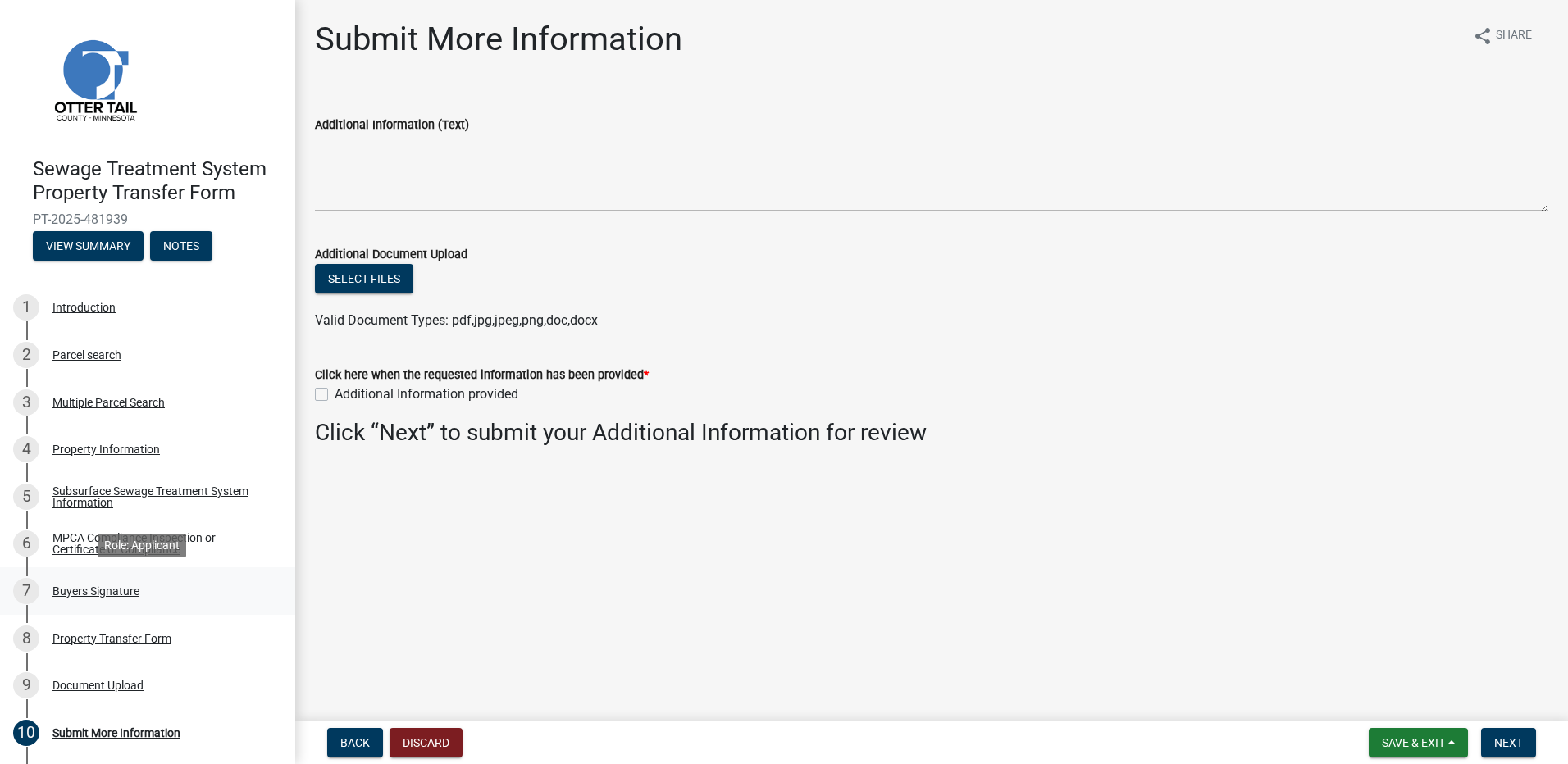
click at [130, 593] on div "Buyers Signature" at bounding box center [96, 591] width 87 height 12
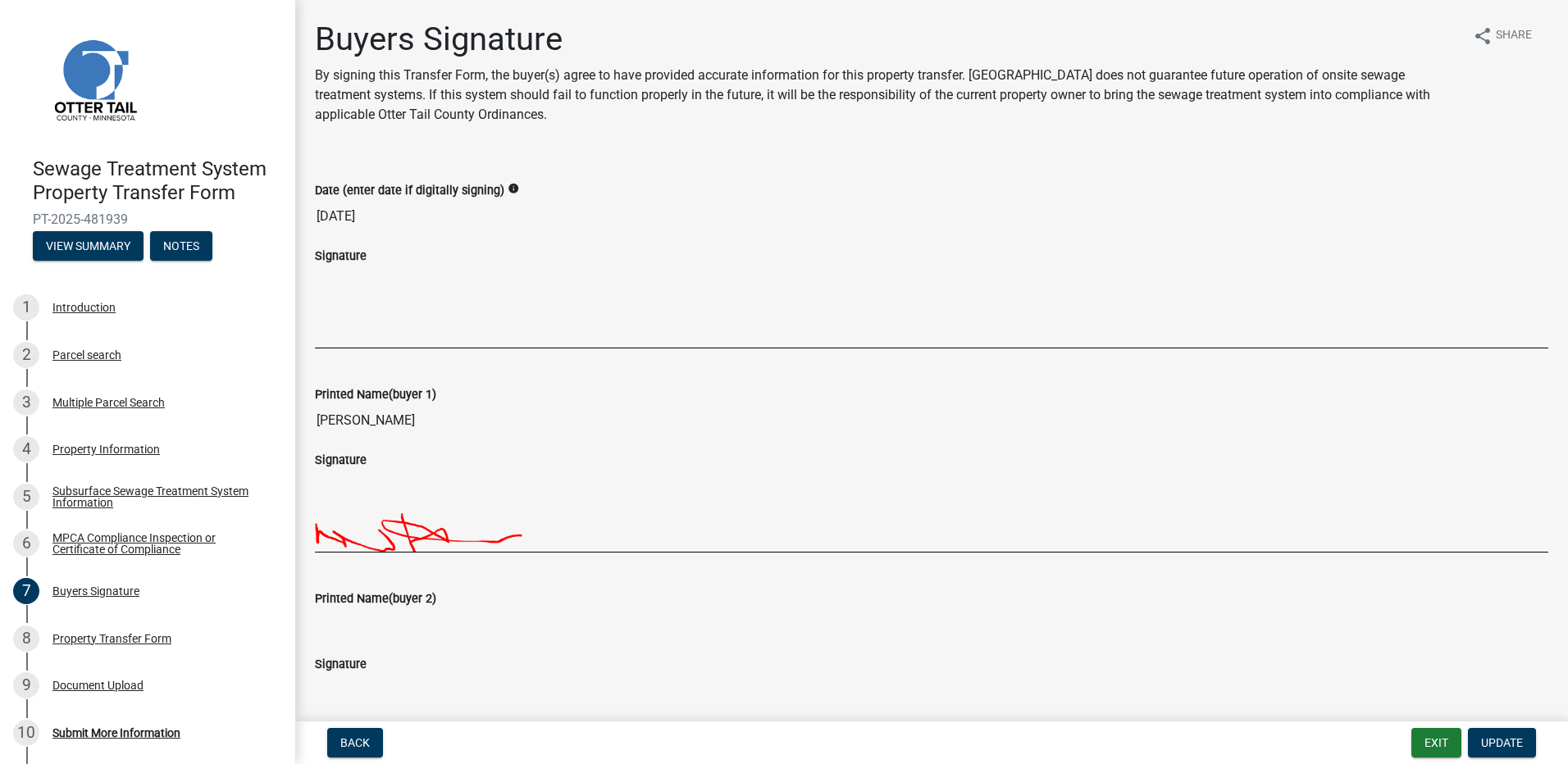
drag, startPoint x: 333, startPoint y: 332, endPoint x: 326, endPoint y: 343, distance: 13.0
click at [326, 343] on div at bounding box center [931, 306] width 1234 height 82
click at [326, 333] on div at bounding box center [931, 306] width 1234 height 82
click at [355, 324] on div at bounding box center [931, 306] width 1234 height 82
click at [352, 335] on div at bounding box center [931, 306] width 1234 height 82
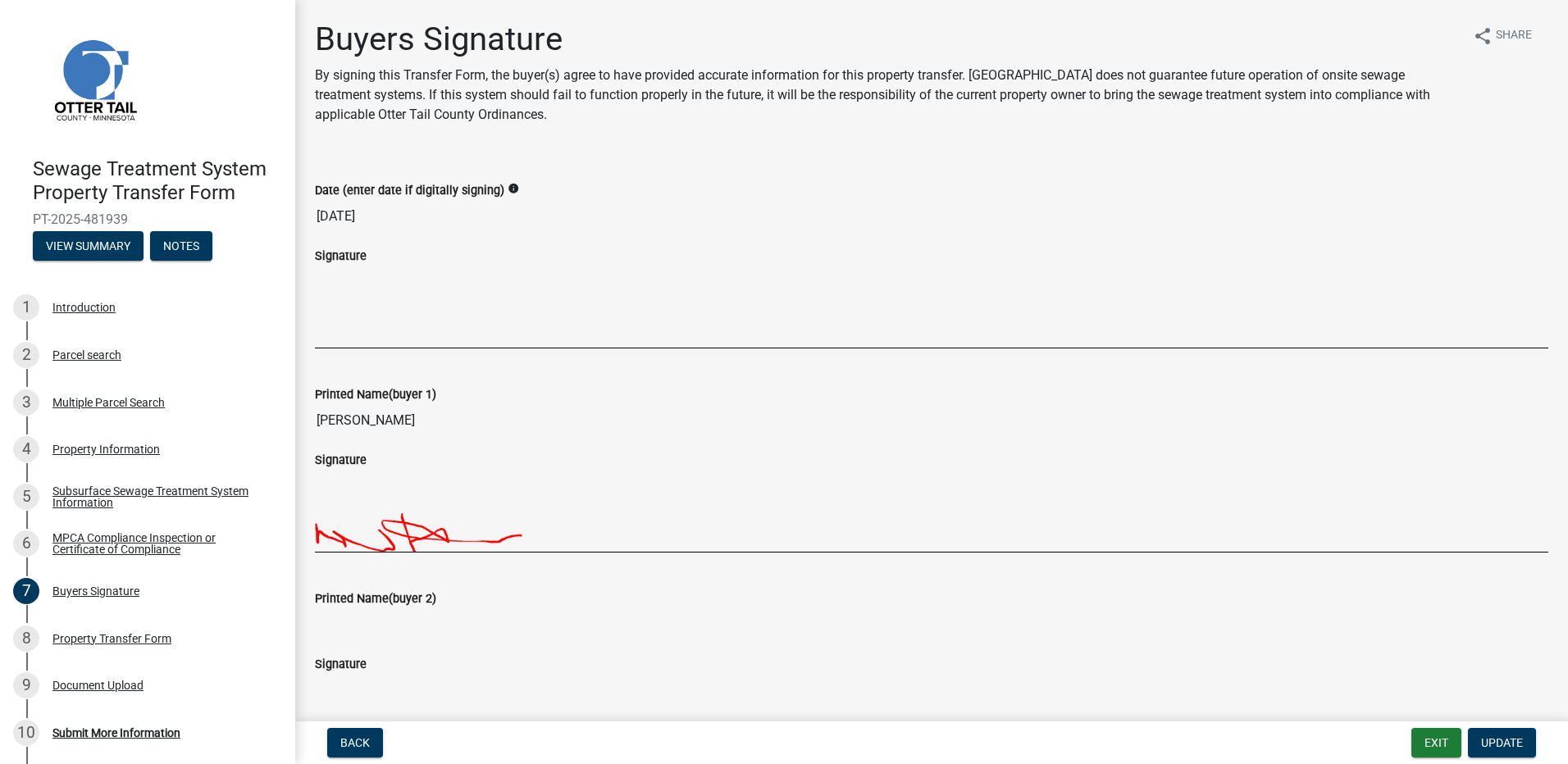
click at [352, 335] on div at bounding box center [931, 306] width 1234 height 82
click at [359, 746] on span "Back" at bounding box center [355, 743] width 30 height 13
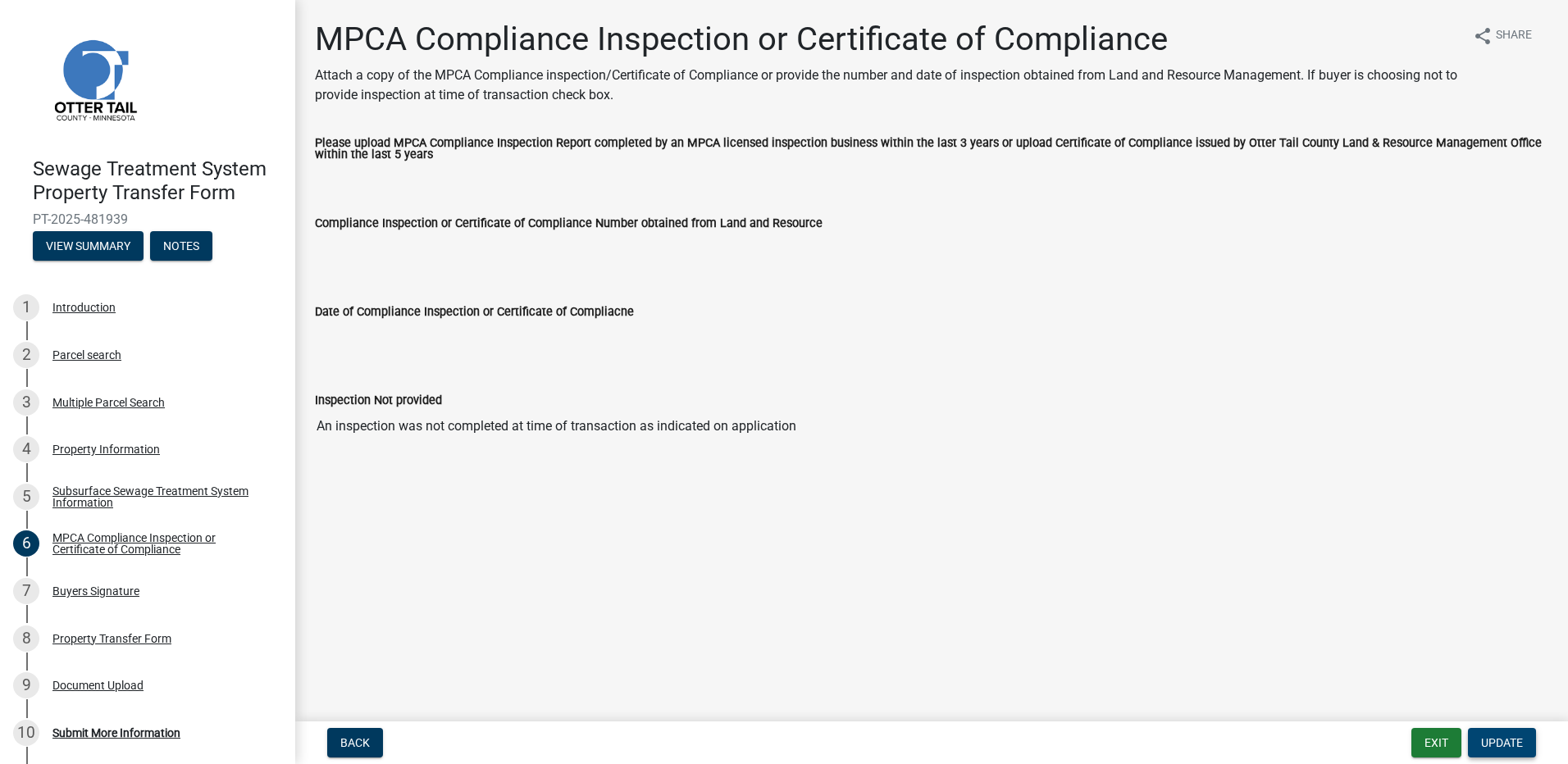
click at [1508, 746] on span "Update" at bounding box center [1502, 743] width 42 height 13
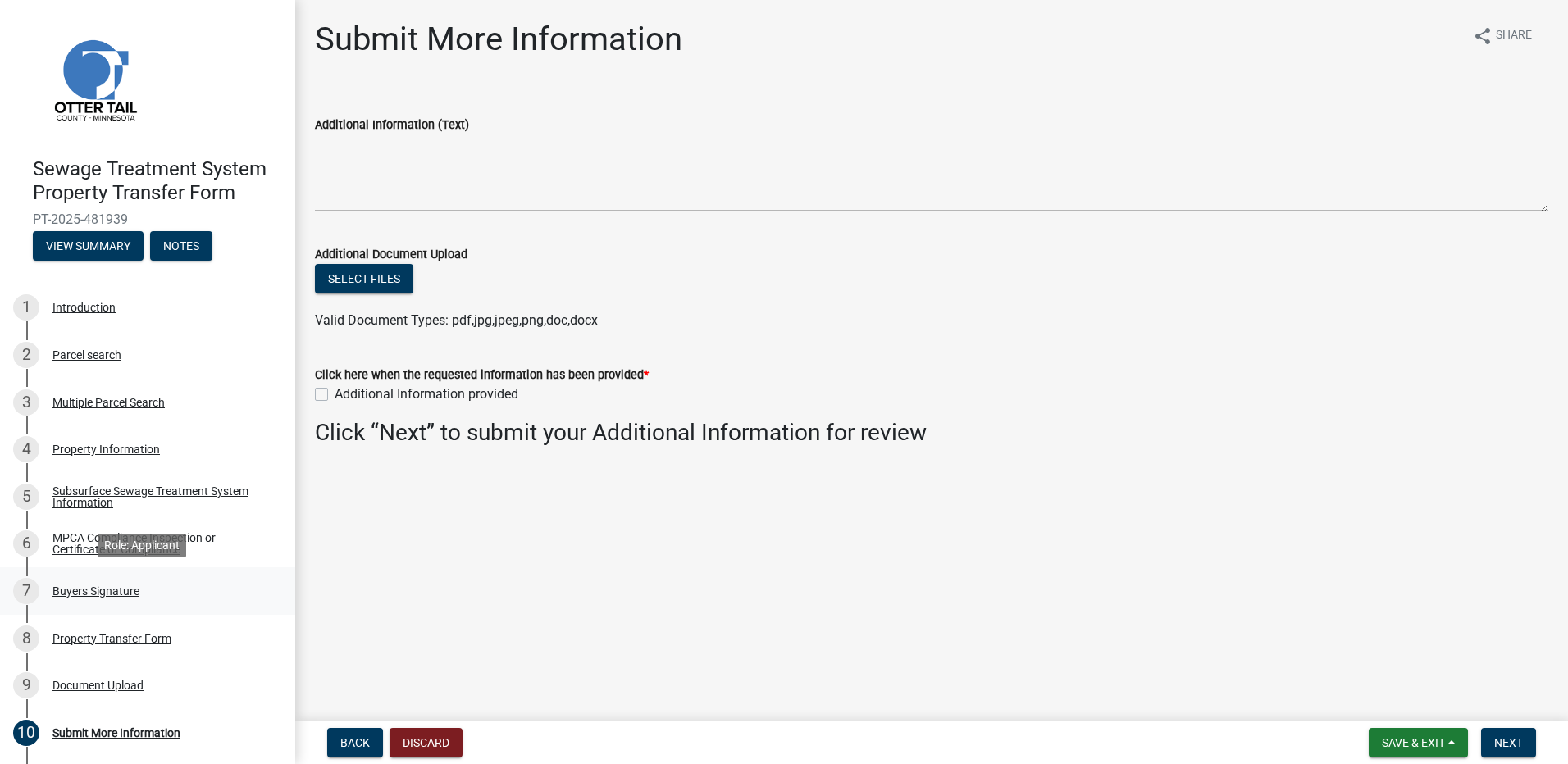
click at [92, 598] on div "7 Buyers Signature" at bounding box center [140, 591] width 256 height 26
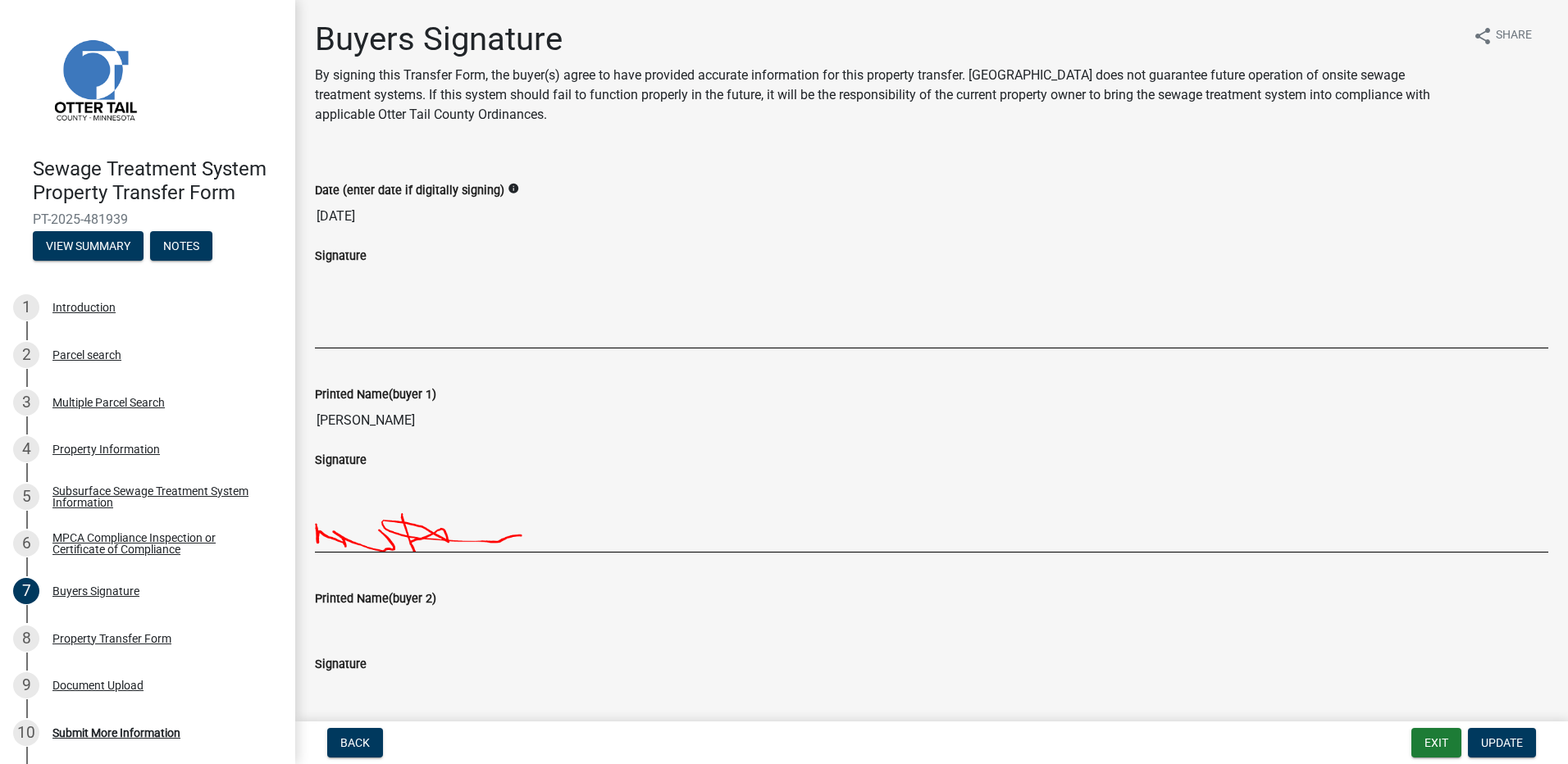
drag, startPoint x: 334, startPoint y: 314, endPoint x: 440, endPoint y: 349, distance: 111.6
click at [440, 349] on div "Signature" at bounding box center [932, 304] width 1258 height 116
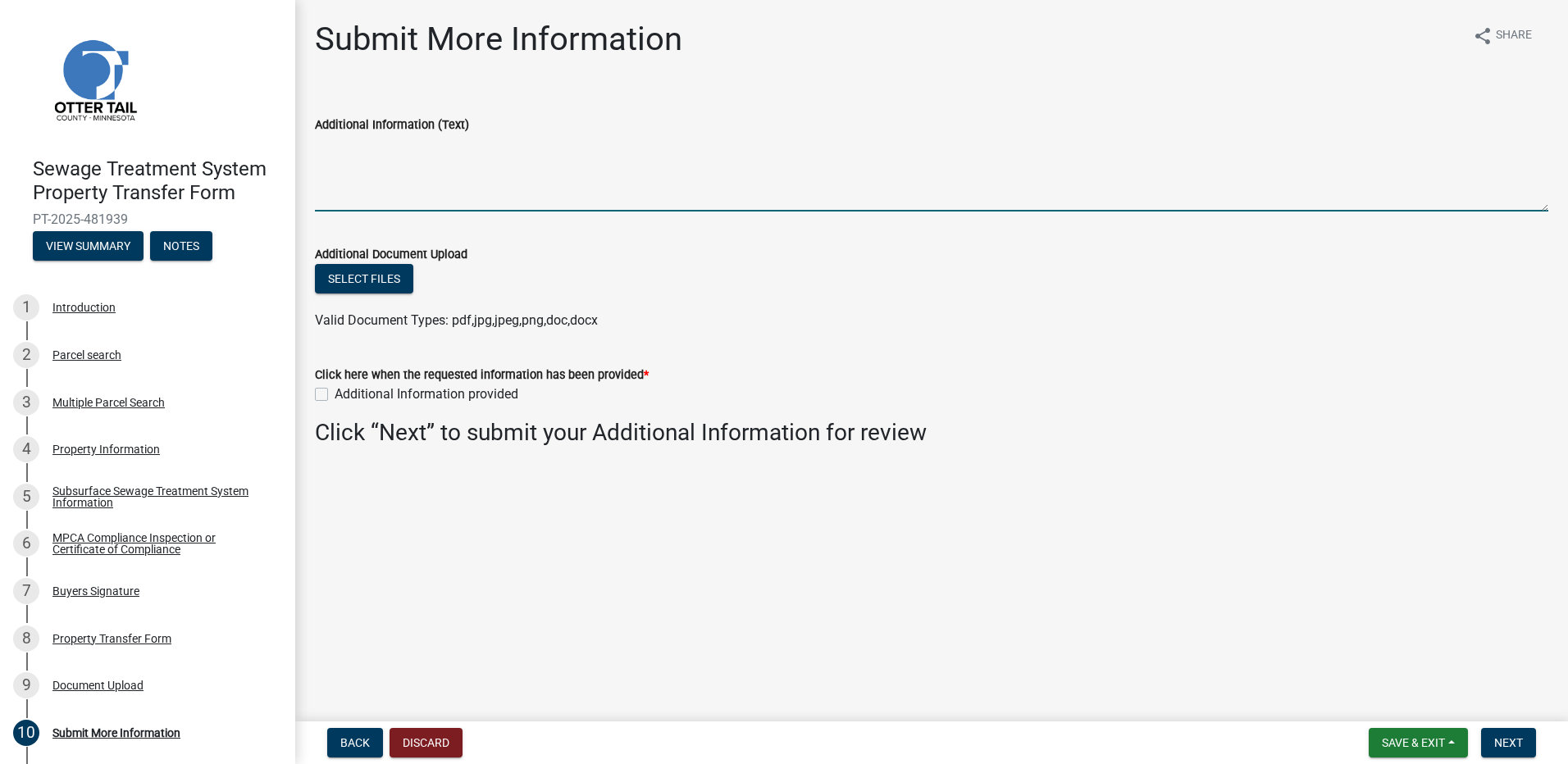
drag, startPoint x: 357, startPoint y: 182, endPoint x: 367, endPoint y: 189, distance: 12.2
click at [367, 189] on textarea "Additional Information (Text)" at bounding box center [931, 172] width 1234 height 77
click at [372, 191] on textarea "Additional Information (Text)" at bounding box center [931, 172] width 1234 height 77
click at [374, 193] on textarea "Additional Information (Text)" at bounding box center [931, 172] width 1234 height 77
drag, startPoint x: 366, startPoint y: 195, endPoint x: 492, endPoint y: 211, distance: 127.0
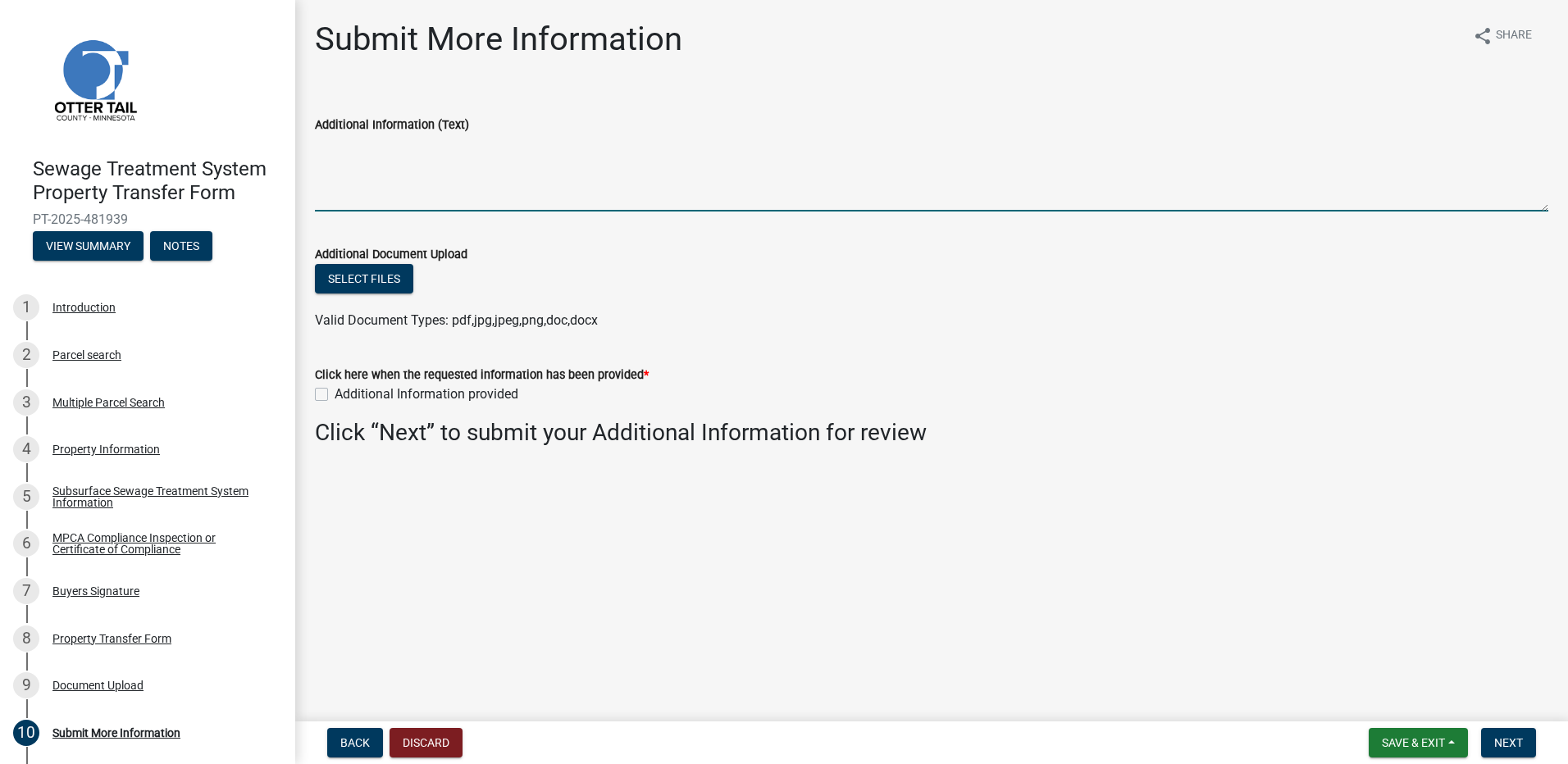
click at [492, 211] on wm-data-entity-input "Additional Information (Text)" at bounding box center [931, 158] width 1234 height 133
click at [91, 593] on div "Buyers Signature" at bounding box center [96, 591] width 87 height 12
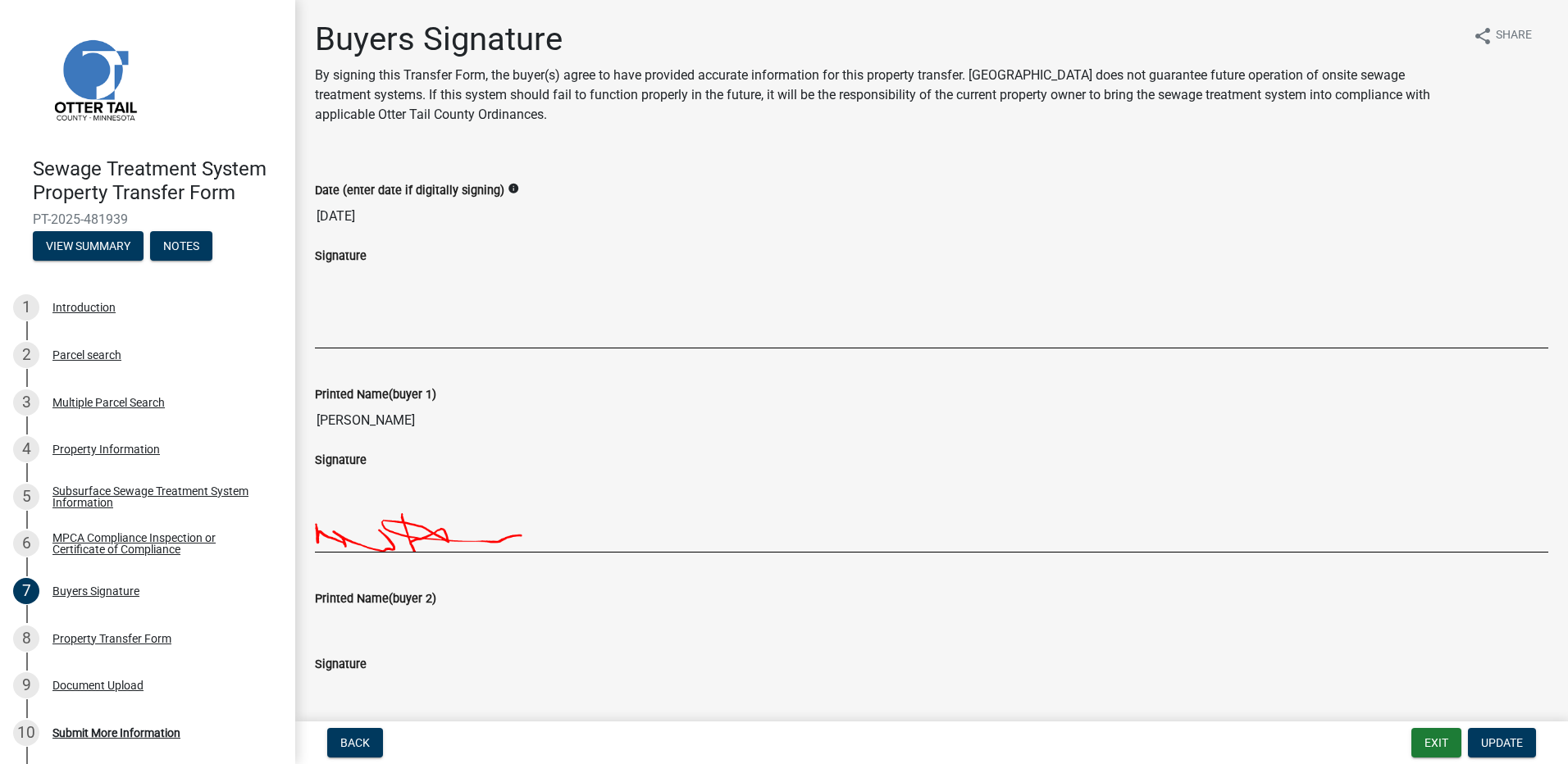
drag, startPoint x: 335, startPoint y: 310, endPoint x: 344, endPoint y: 334, distance: 25.6
click at [344, 334] on div at bounding box center [931, 306] width 1234 height 82
drag, startPoint x: 337, startPoint y: 339, endPoint x: 544, endPoint y: 331, distance: 207.2
click at [543, 331] on div at bounding box center [931, 306] width 1234 height 82
click at [508, 187] on icon "info" at bounding box center [513, 189] width 12 height 12
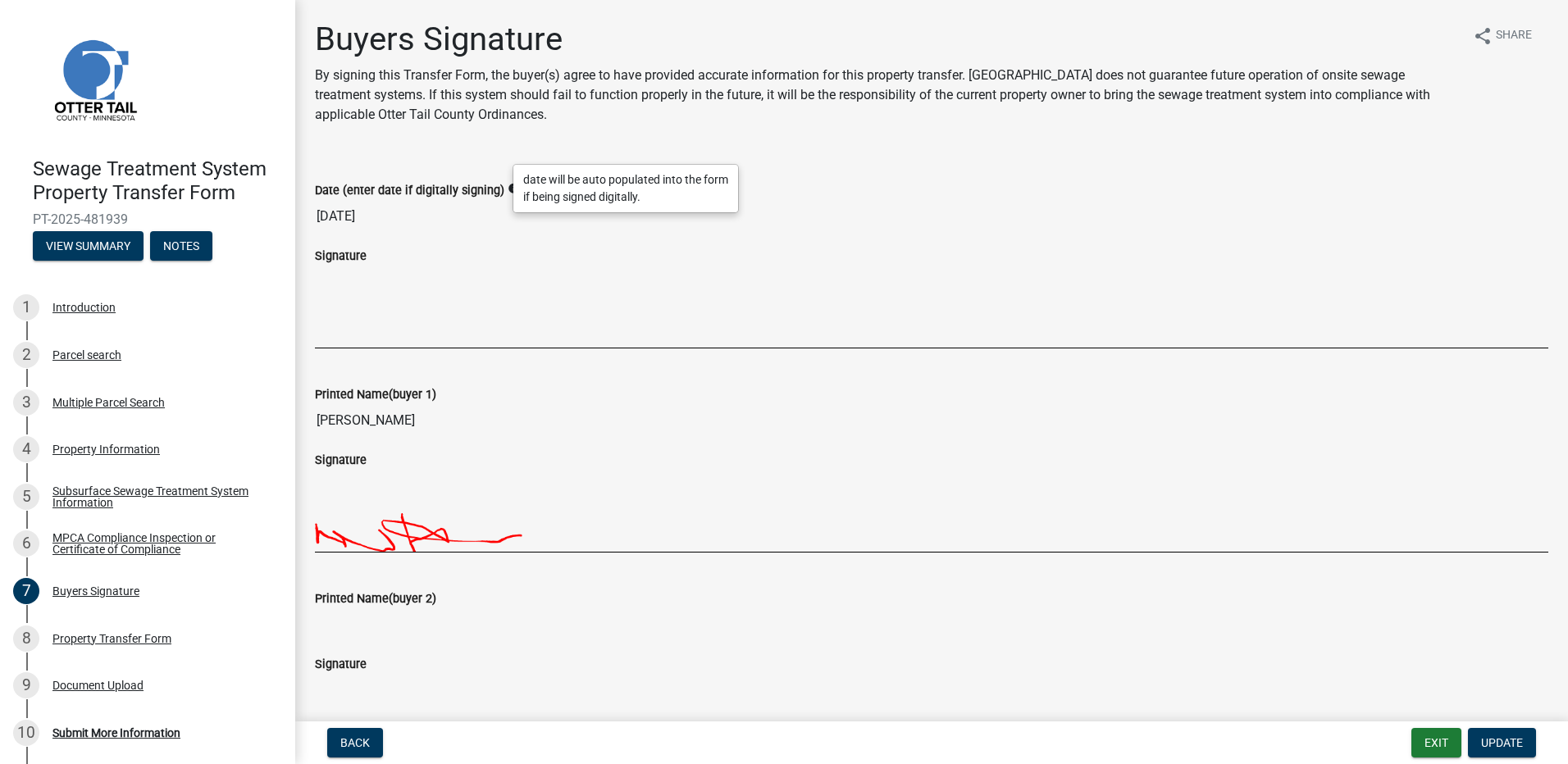
drag, startPoint x: 337, startPoint y: 326, endPoint x: 348, endPoint y: 334, distance: 13.6
click at [348, 334] on div at bounding box center [931, 306] width 1234 height 82
drag, startPoint x: 324, startPoint y: 314, endPoint x: 328, endPoint y: 332, distance: 18.4
click at [327, 332] on div at bounding box center [931, 306] width 1234 height 82
click at [522, 537] on img at bounding box center [735, 511] width 842 height 82
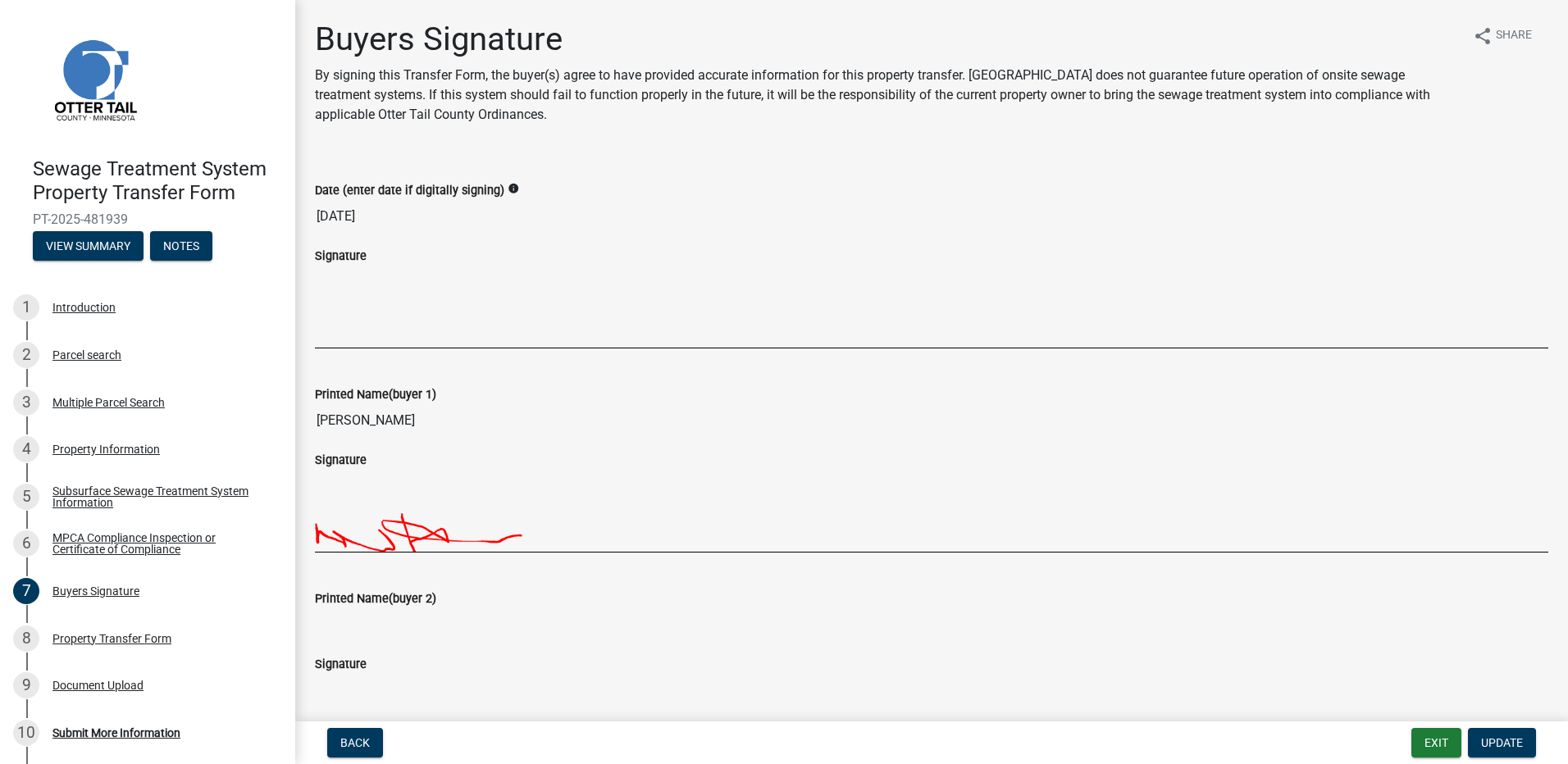
click at [520, 537] on img at bounding box center [735, 511] width 842 height 82
click at [520, 537] on img at bounding box center [735, 511] width 842 height 82
drag, startPoint x: 520, startPoint y: 536, endPoint x: 313, endPoint y: 538, distance: 207.0
click at [313, 538] on div "Signature" at bounding box center [932, 508] width 1258 height 116
drag, startPoint x: 325, startPoint y: 323, endPoint x: 334, endPoint y: 327, distance: 9.8
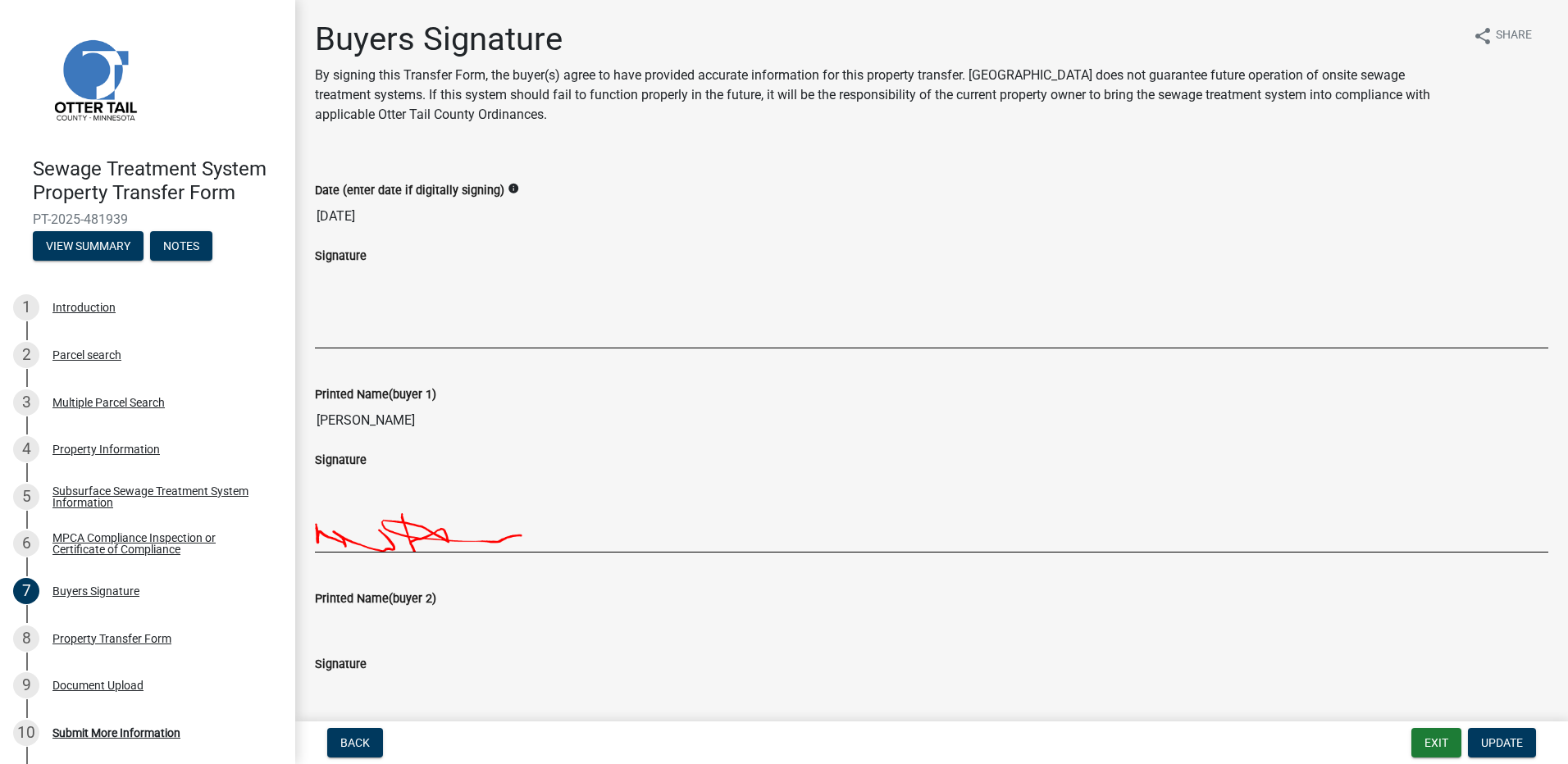
click at [334, 327] on div at bounding box center [931, 306] width 1234 height 82
click at [337, 324] on div at bounding box center [931, 306] width 1234 height 82
drag, startPoint x: 383, startPoint y: 421, endPoint x: 278, endPoint y: 430, distance: 105.4
click at [278, 430] on div "Sewage Treatment System Property Transfer Form PT-2025-481939 View Summary Note…" at bounding box center [784, 382] width 1568 height 764
drag, startPoint x: 278, startPoint y: 430, endPoint x: 404, endPoint y: 423, distance: 126.2
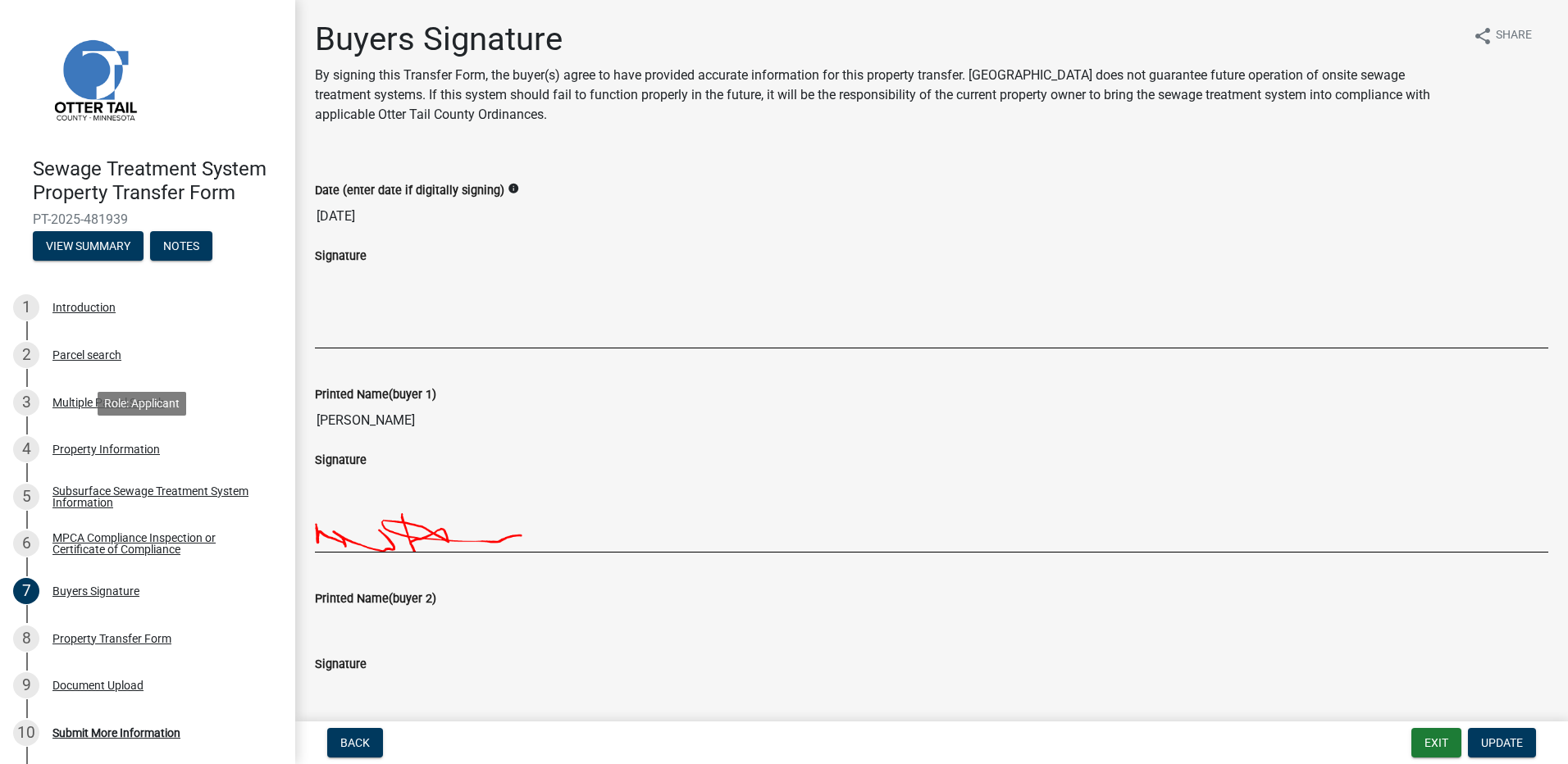
click at [404, 423] on input "[PERSON_NAME]" at bounding box center [931, 421] width 1234 height 33
drag, startPoint x: 402, startPoint y: 421, endPoint x: 313, endPoint y: 419, distance: 89.0
click at [313, 419] on div "Printed Name(buyer 1) [PERSON_NAME]" at bounding box center [932, 406] width 1258 height 89
drag, startPoint x: 313, startPoint y: 419, endPoint x: 407, endPoint y: 417, distance: 94.0
click at [406, 417] on input "[PERSON_NAME]" at bounding box center [931, 421] width 1234 height 33
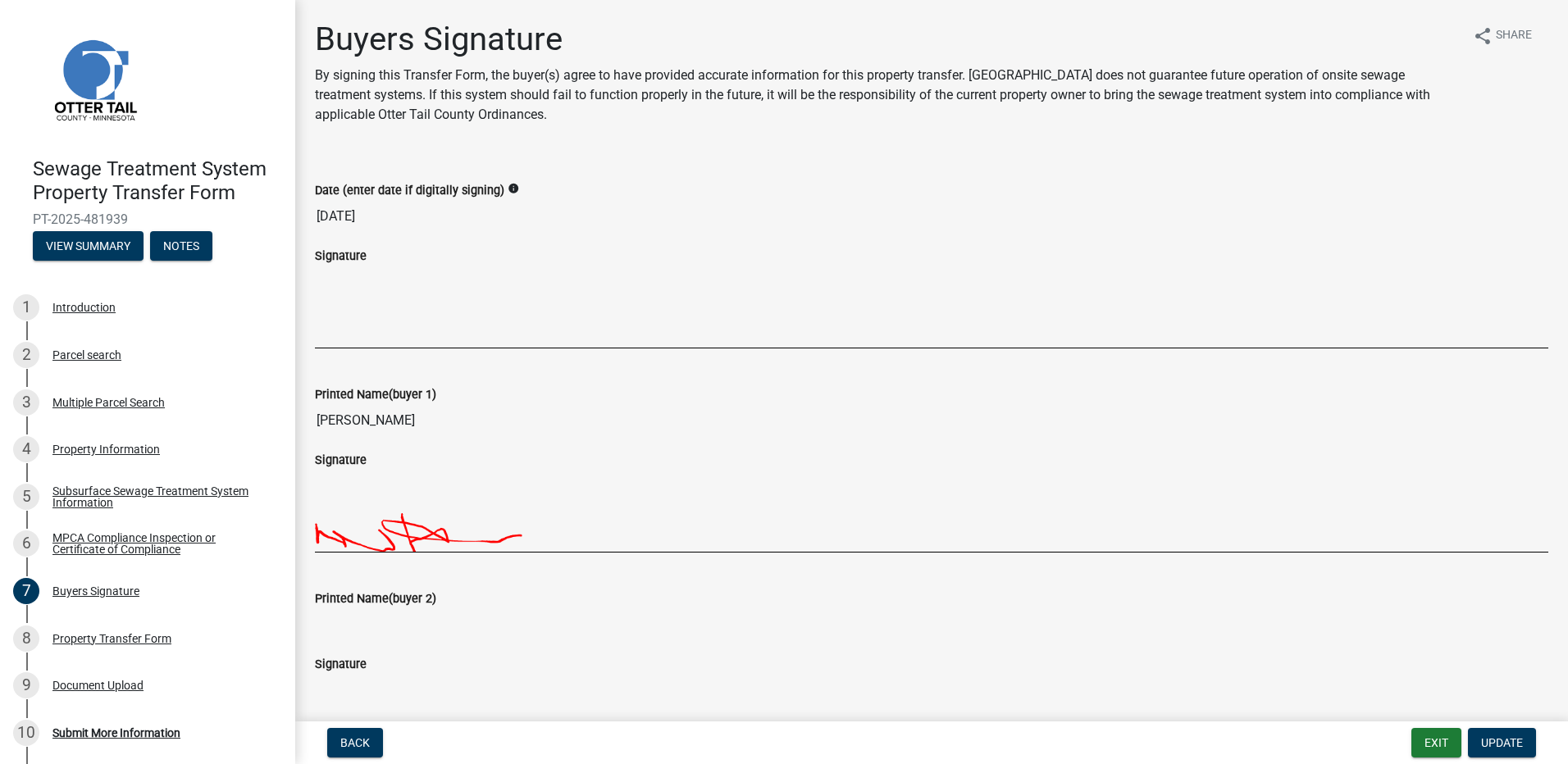
click at [412, 420] on input "[PERSON_NAME]" at bounding box center [931, 421] width 1234 height 33
drag, startPoint x: 401, startPoint y: 424, endPoint x: 295, endPoint y: 422, distance: 106.0
click at [295, 422] on div "Sewage Treatment System Property Transfer Form PT-2025-481939 View Summary Note…" at bounding box center [784, 382] width 1568 height 764
drag, startPoint x: 295, startPoint y: 422, endPoint x: 345, endPoint y: 330, distance: 104.7
click at [345, 331] on div at bounding box center [931, 306] width 1234 height 82
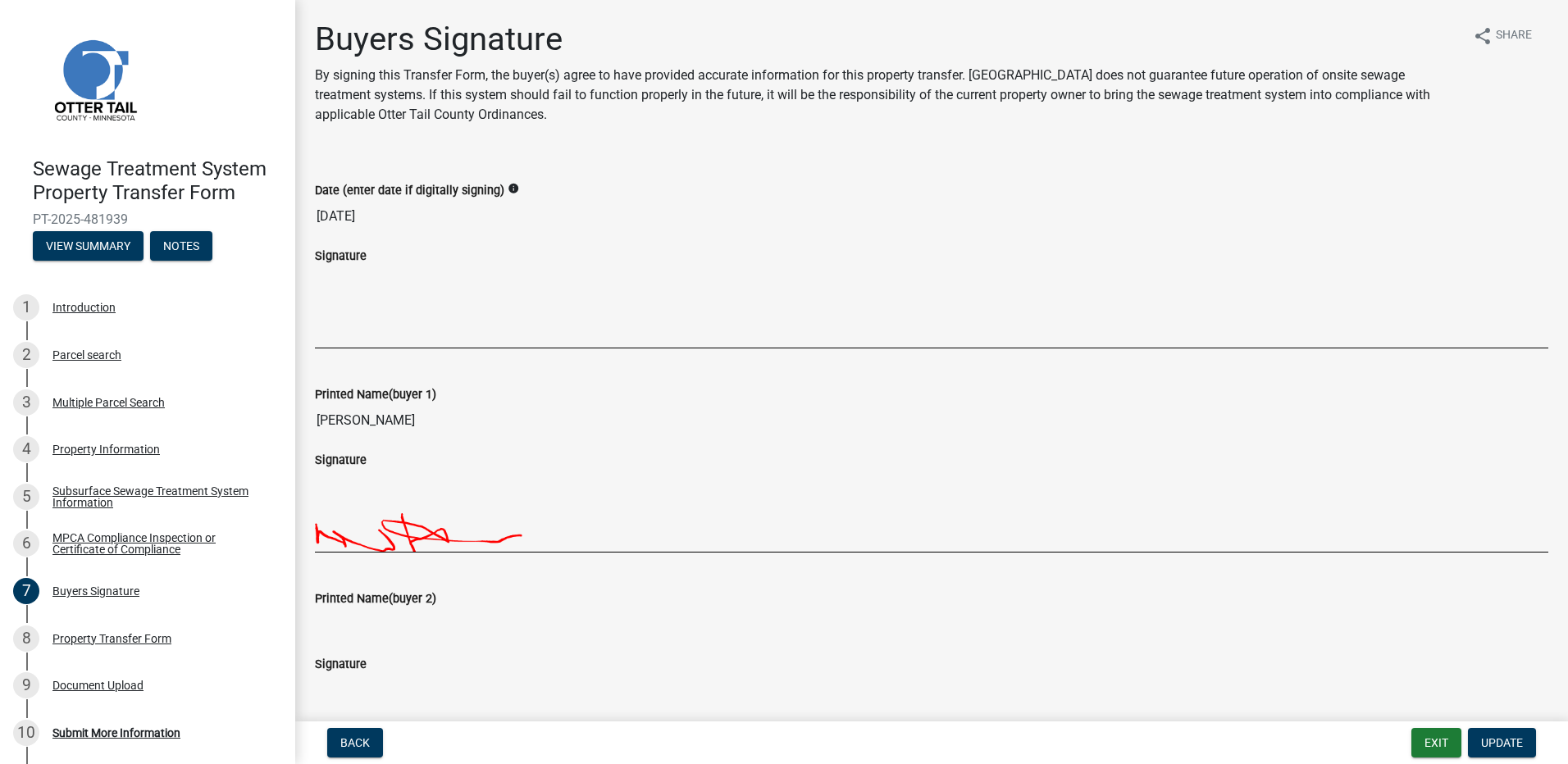
click at [345, 330] on div at bounding box center [931, 306] width 1234 height 82
click at [345, 329] on div at bounding box center [931, 306] width 1234 height 82
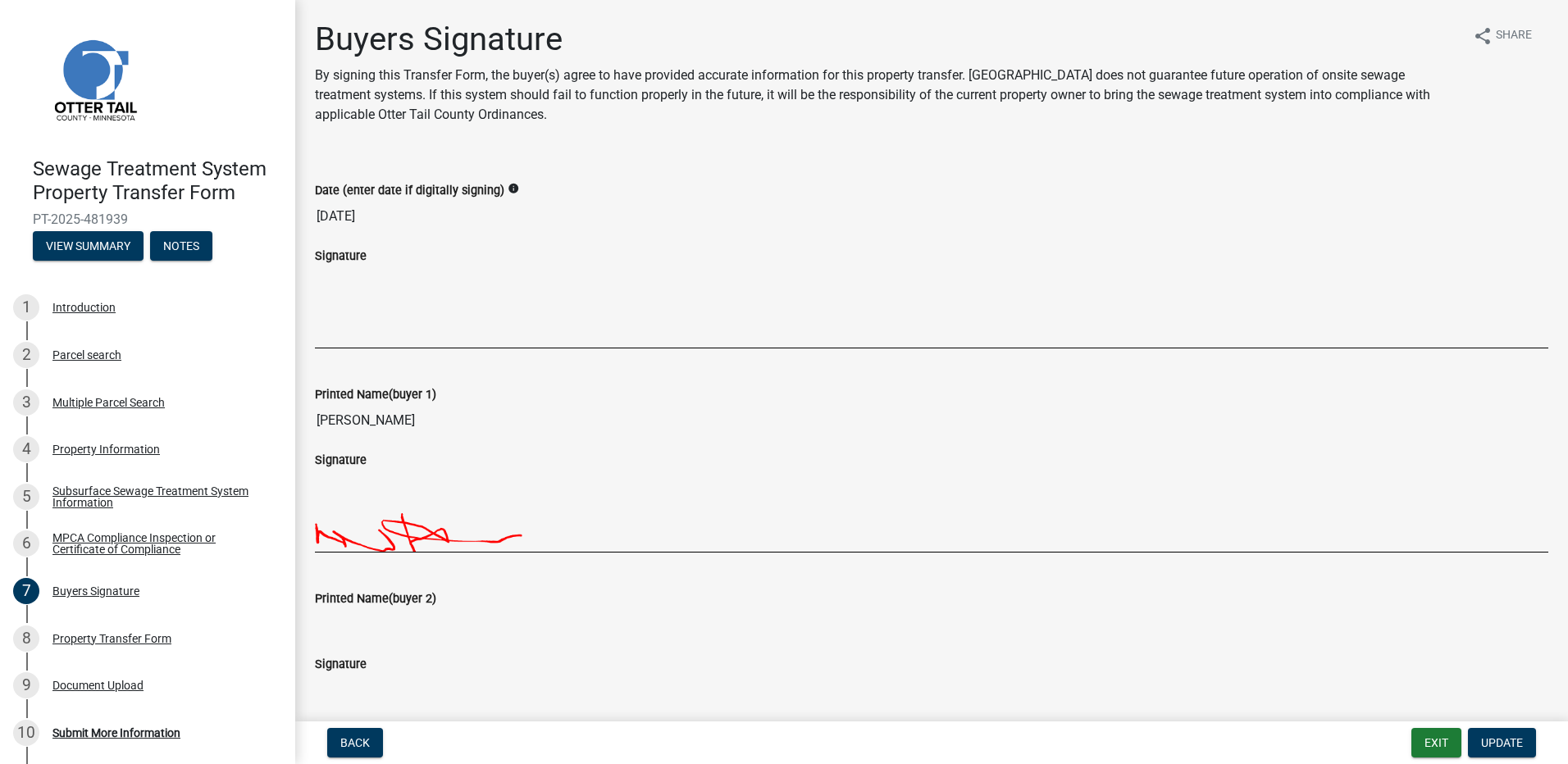
click at [345, 329] on div at bounding box center [931, 306] width 1234 height 82
click at [346, 329] on div at bounding box center [931, 306] width 1234 height 82
click at [349, 330] on div at bounding box center [931, 306] width 1234 height 82
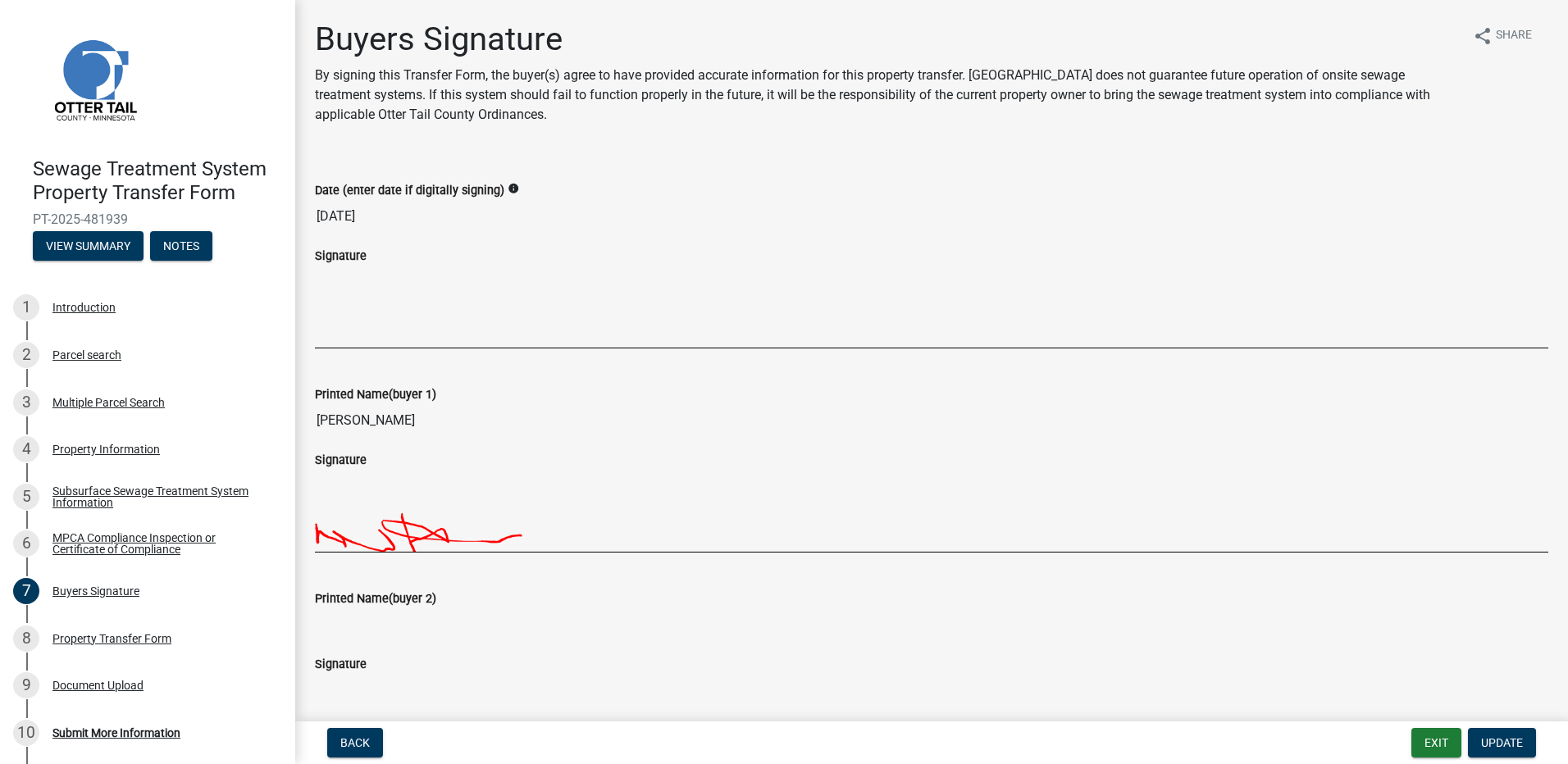
click at [349, 331] on div at bounding box center [931, 306] width 1234 height 82
click at [351, 331] on div at bounding box center [931, 306] width 1234 height 82
click at [353, 331] on div at bounding box center [931, 306] width 1234 height 82
click at [355, 331] on div at bounding box center [931, 306] width 1234 height 82
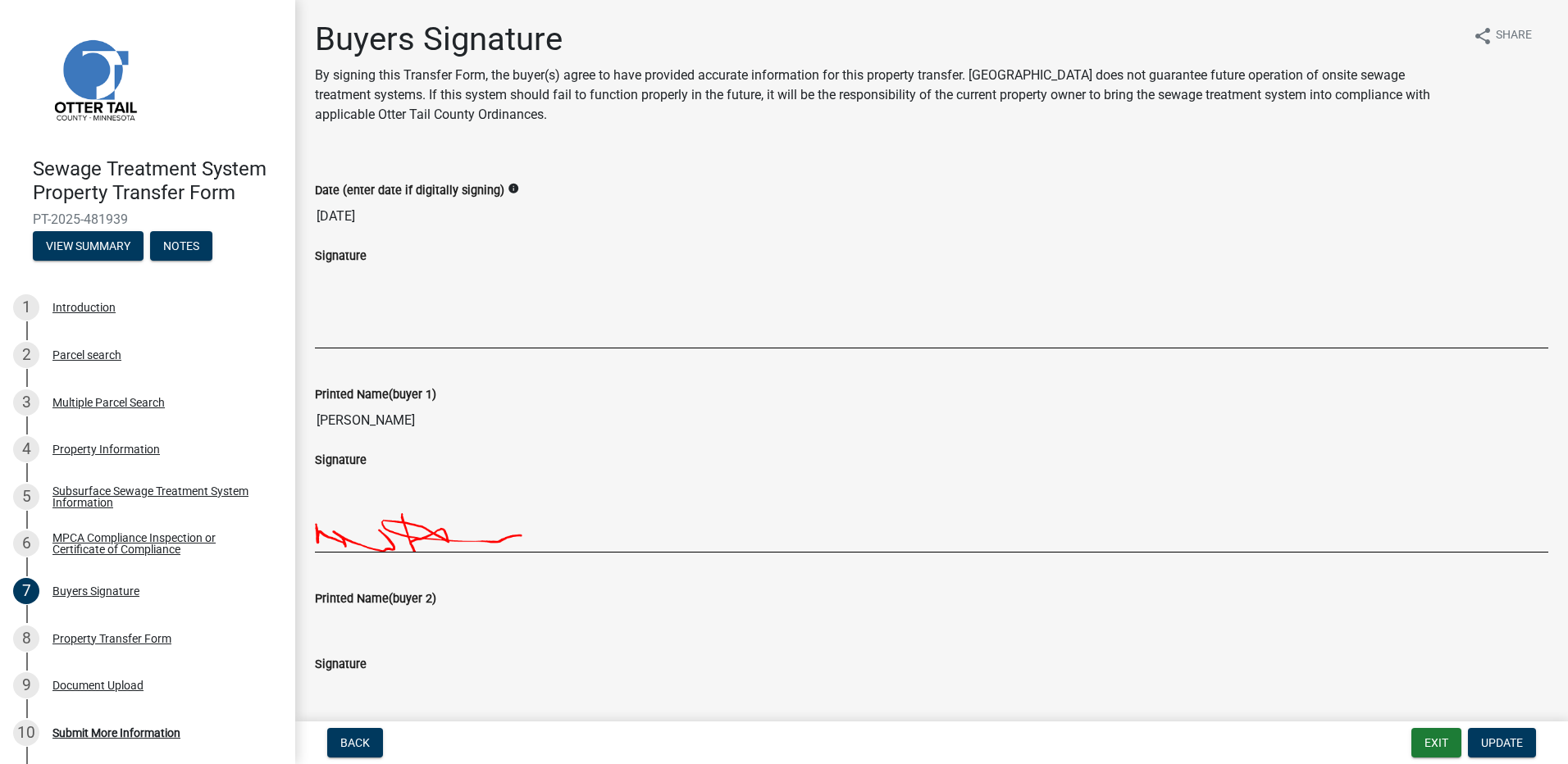
click at [356, 331] on div at bounding box center [931, 306] width 1234 height 82
click at [358, 331] on div at bounding box center [931, 306] width 1234 height 82
click at [360, 334] on div at bounding box center [931, 306] width 1234 height 82
click at [362, 334] on div at bounding box center [931, 306] width 1234 height 82
click at [362, 324] on div at bounding box center [931, 306] width 1234 height 82
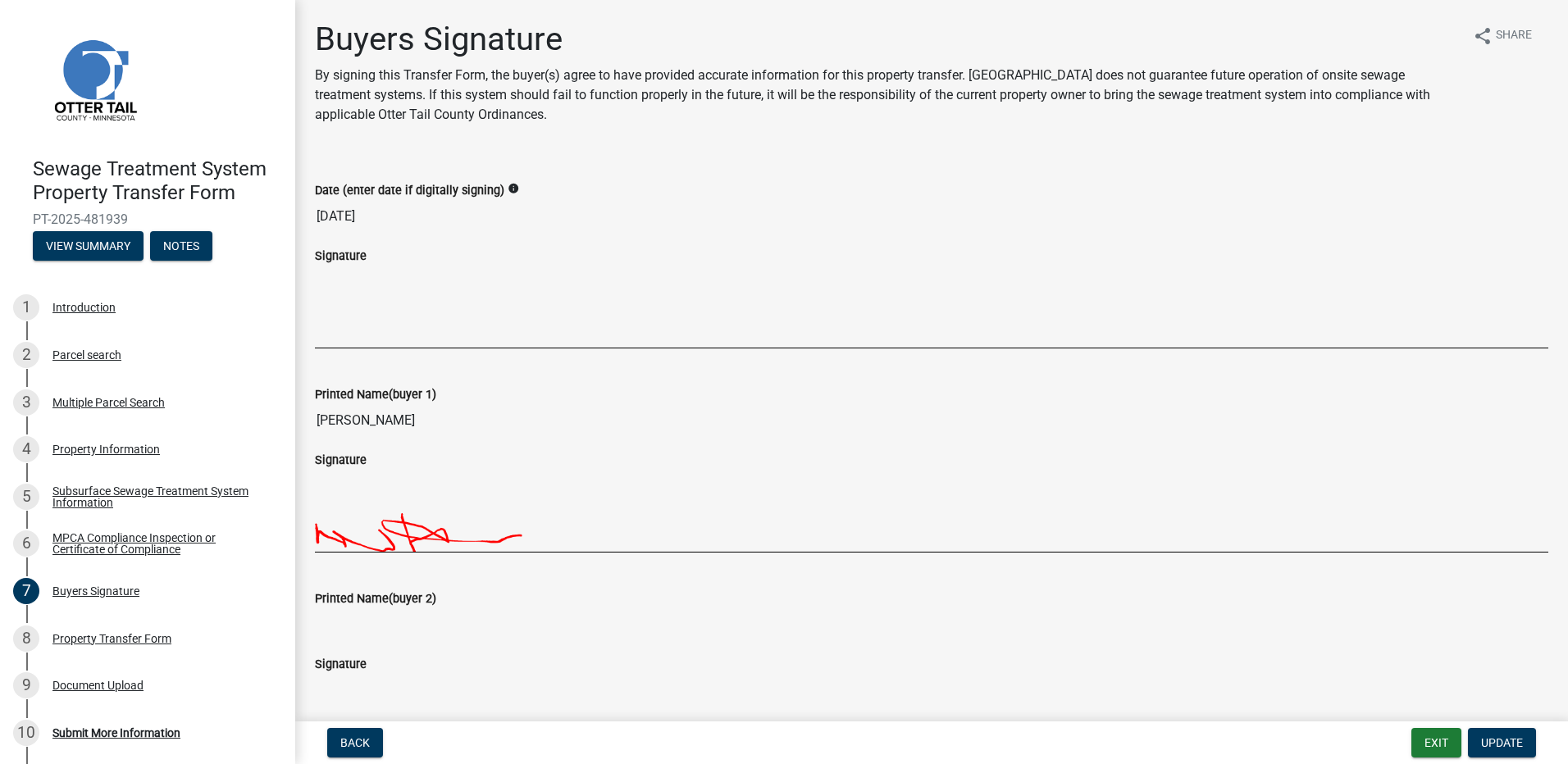
click at [346, 323] on div at bounding box center [931, 306] width 1234 height 82
click at [342, 309] on div at bounding box center [931, 306] width 1234 height 82
click at [481, 281] on div at bounding box center [931, 306] width 1234 height 82
click at [443, 347] on div at bounding box center [931, 306] width 1234 height 82
click at [434, 327] on div at bounding box center [931, 306] width 1234 height 82
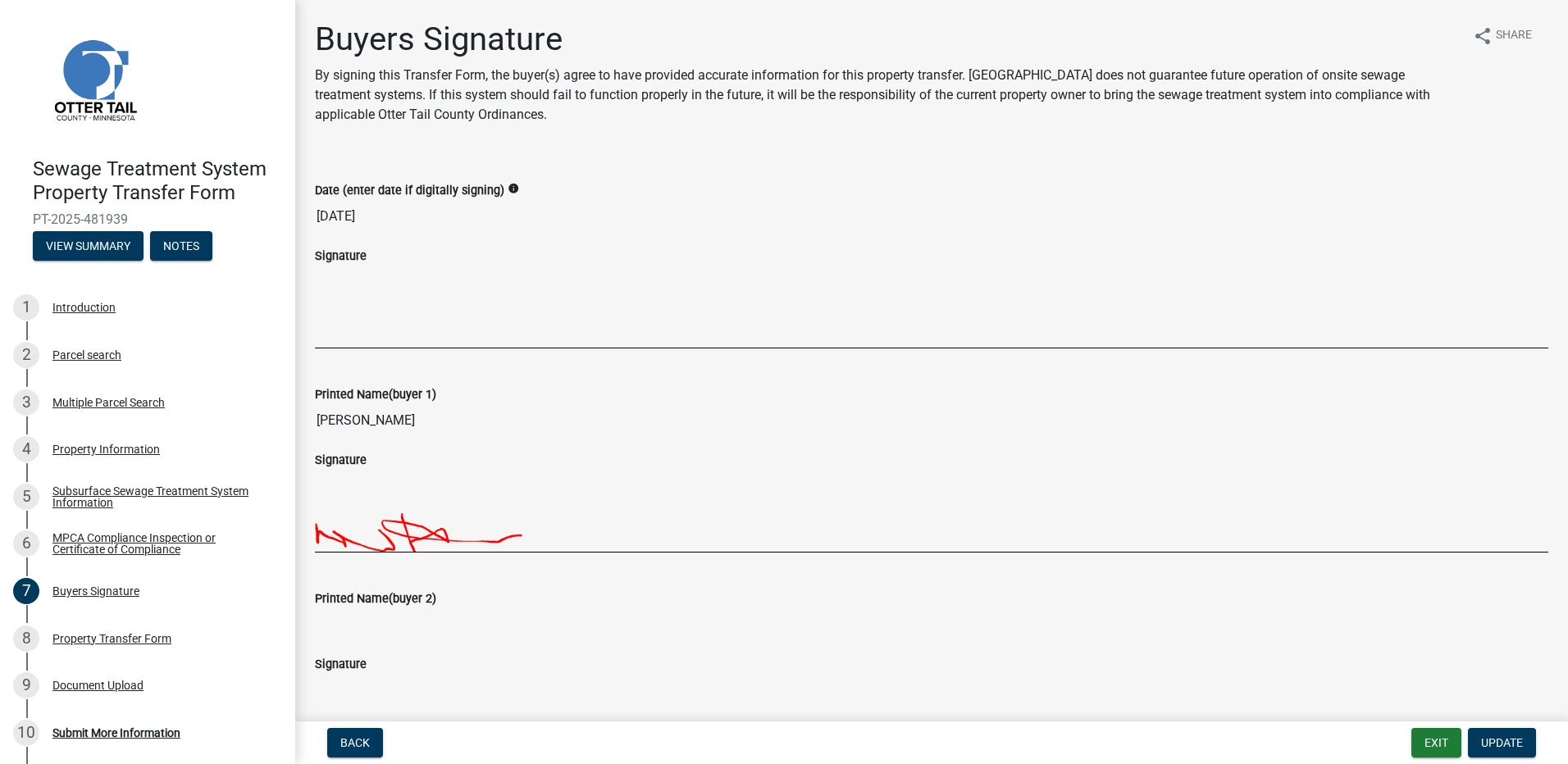
click at [434, 326] on div at bounding box center [931, 306] width 1234 height 82
click at [431, 331] on div at bounding box center [931, 306] width 1234 height 82
click at [348, 332] on div at bounding box center [931, 306] width 1234 height 82
drag, startPoint x: 348, startPoint y: 332, endPoint x: 394, endPoint y: 405, distance: 86.3
click at [350, 333] on div at bounding box center [931, 306] width 1234 height 82
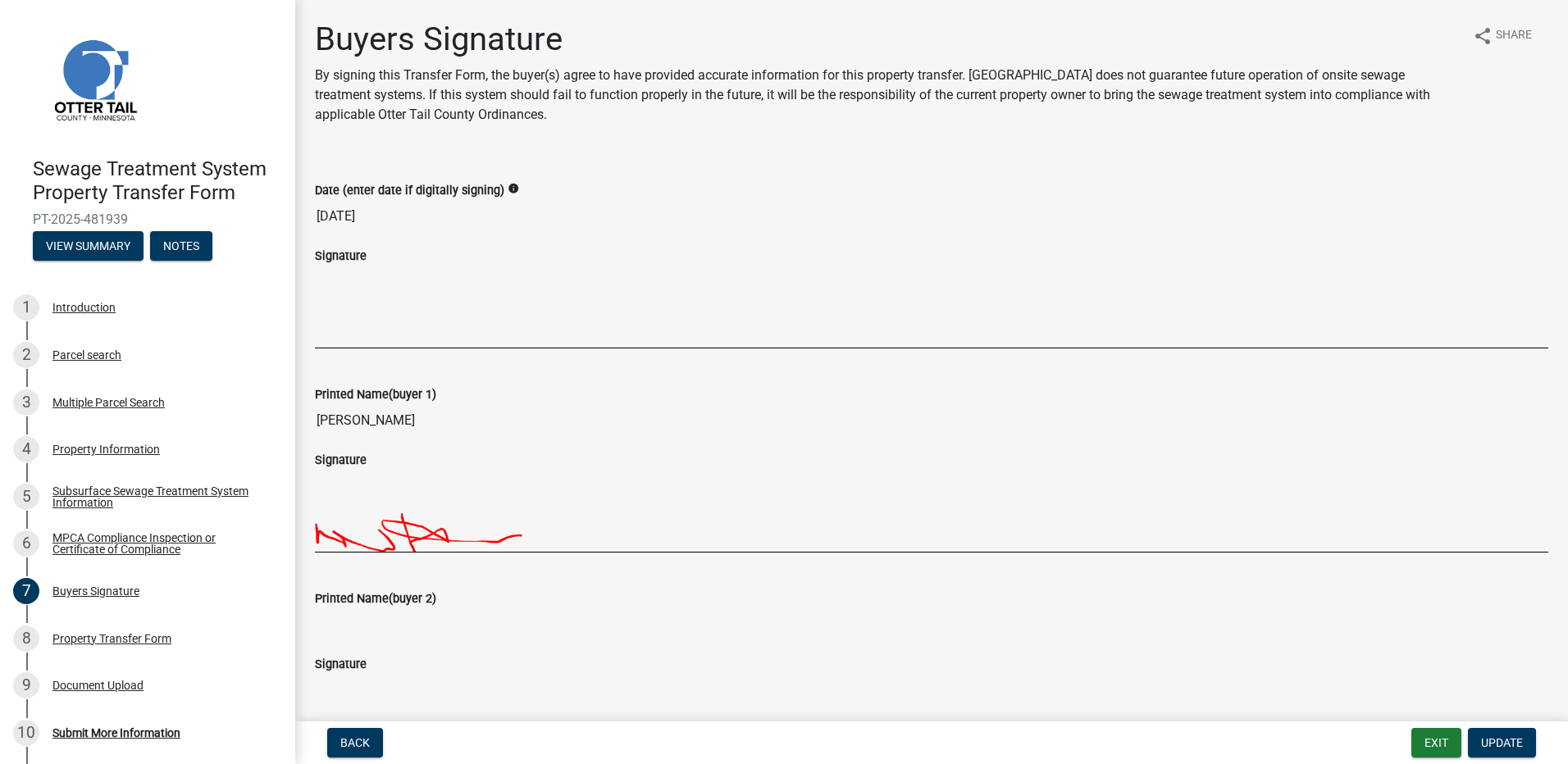
click at [322, 333] on div at bounding box center [931, 306] width 1234 height 82
click at [328, 337] on div at bounding box center [931, 306] width 1234 height 82
click at [72, 639] on div "Property Transfer Form" at bounding box center [111, 639] width 119 height 12
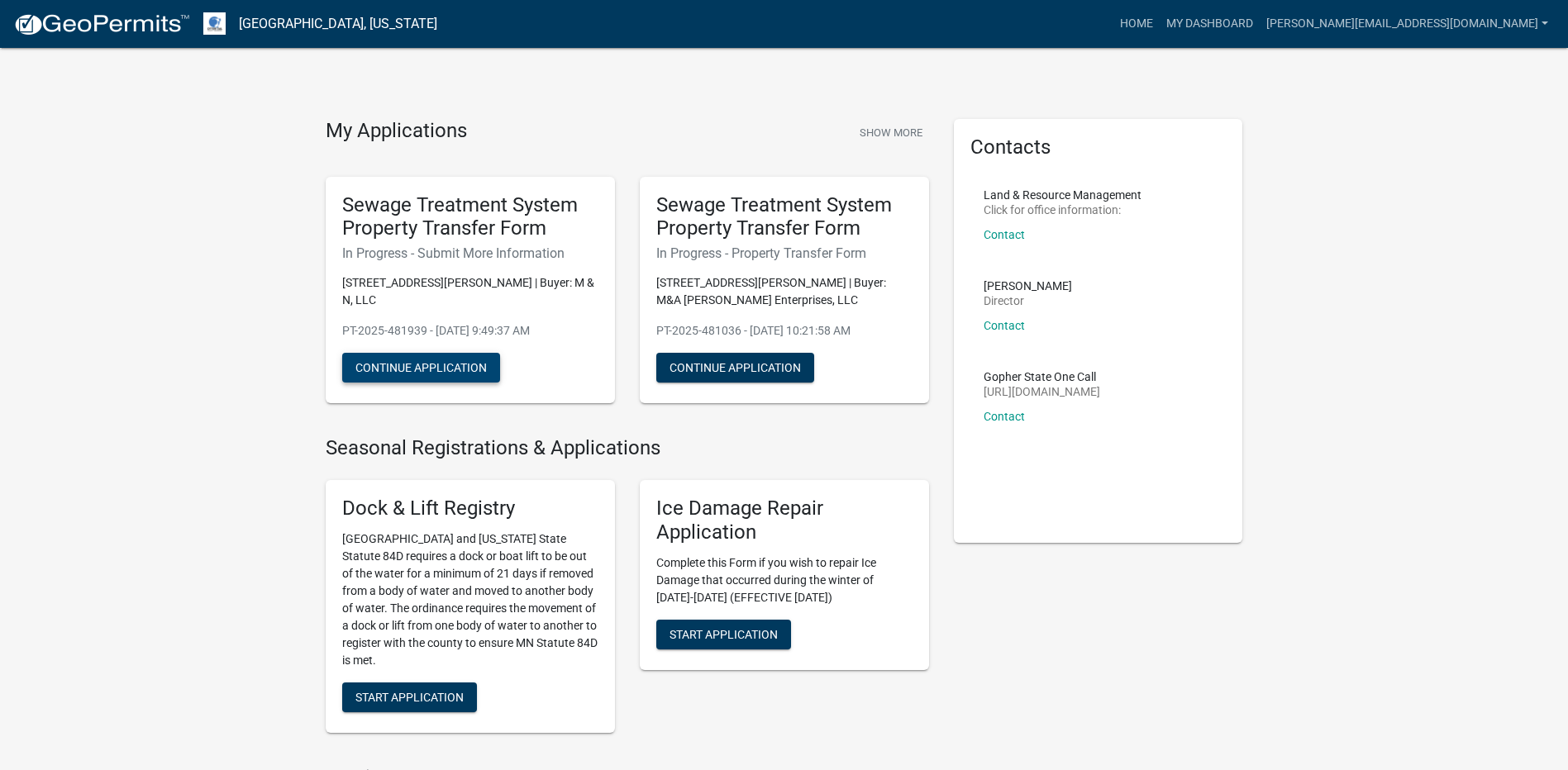
click at [424, 353] on button "Continue Application" at bounding box center [421, 367] width 158 height 30
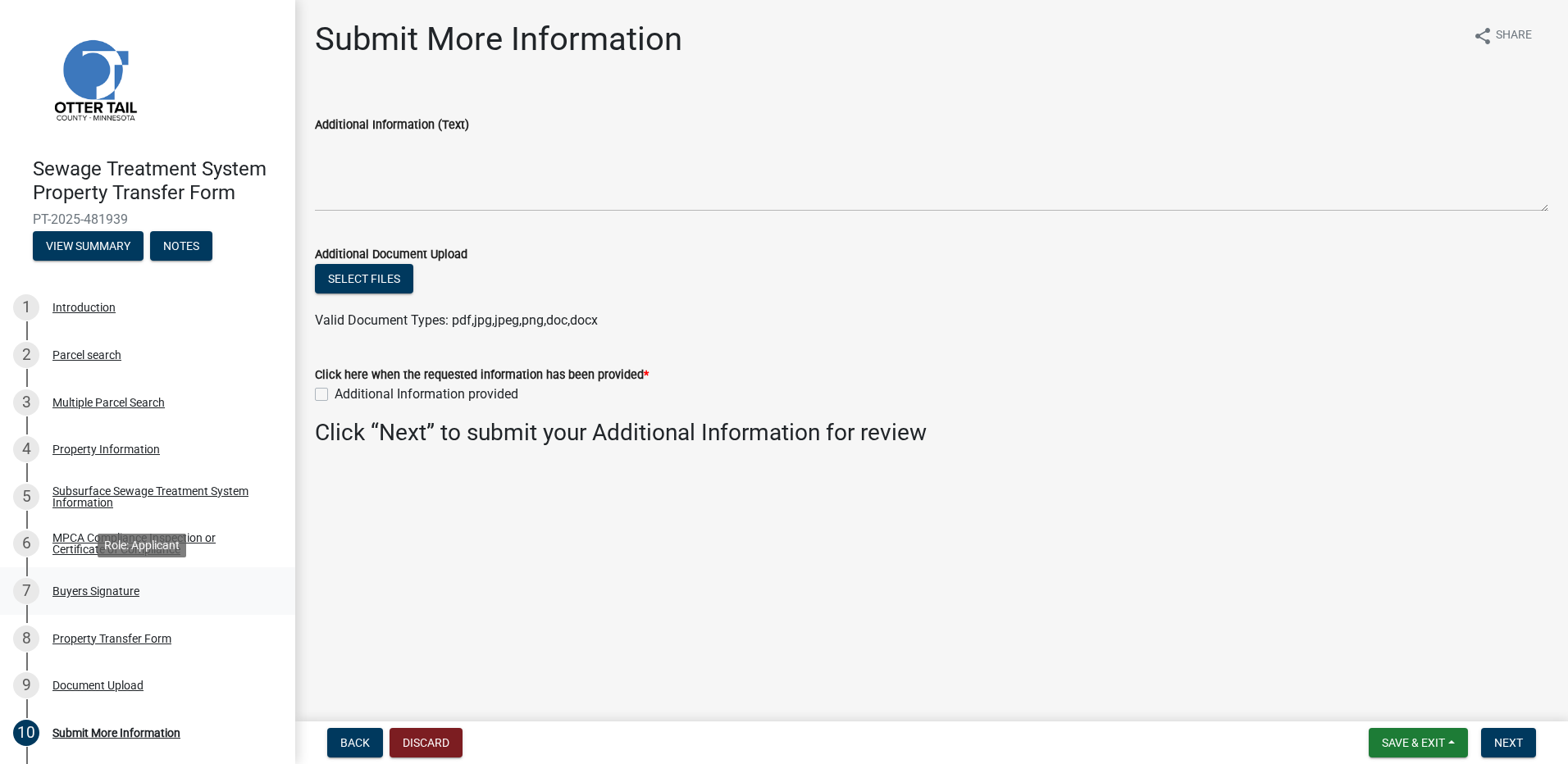
click at [78, 599] on div "7 Buyers Signature" at bounding box center [140, 591] width 256 height 26
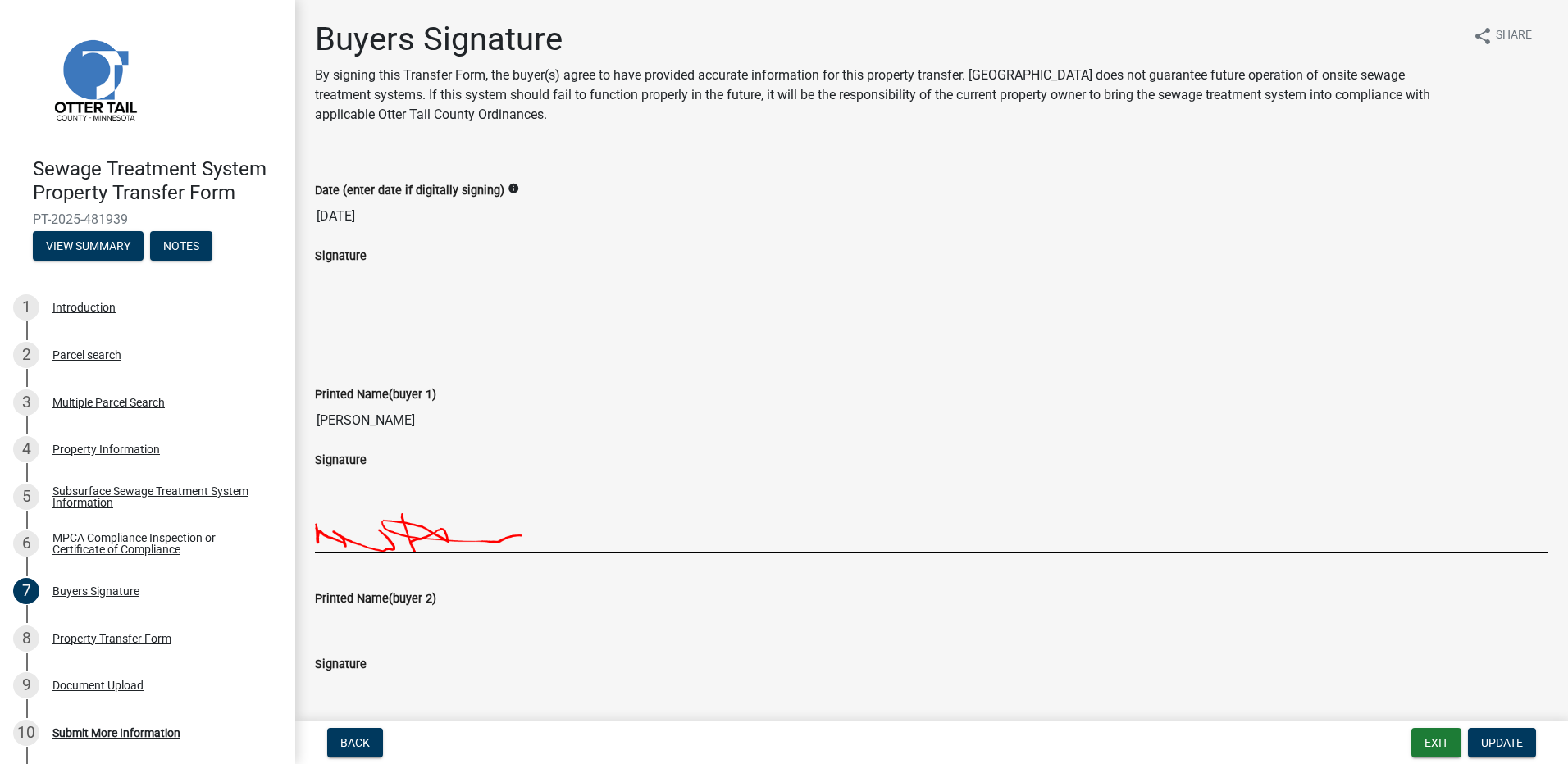
drag, startPoint x: 338, startPoint y: 340, endPoint x: 402, endPoint y: 342, distance: 64.0
click at [403, 342] on div at bounding box center [931, 306] width 1234 height 82
drag, startPoint x: 343, startPoint y: 307, endPoint x: 343, endPoint y: 332, distance: 25.0
click at [343, 332] on div at bounding box center [931, 306] width 1234 height 82
click at [114, 681] on div "Document Upload" at bounding box center [98, 685] width 91 height 12
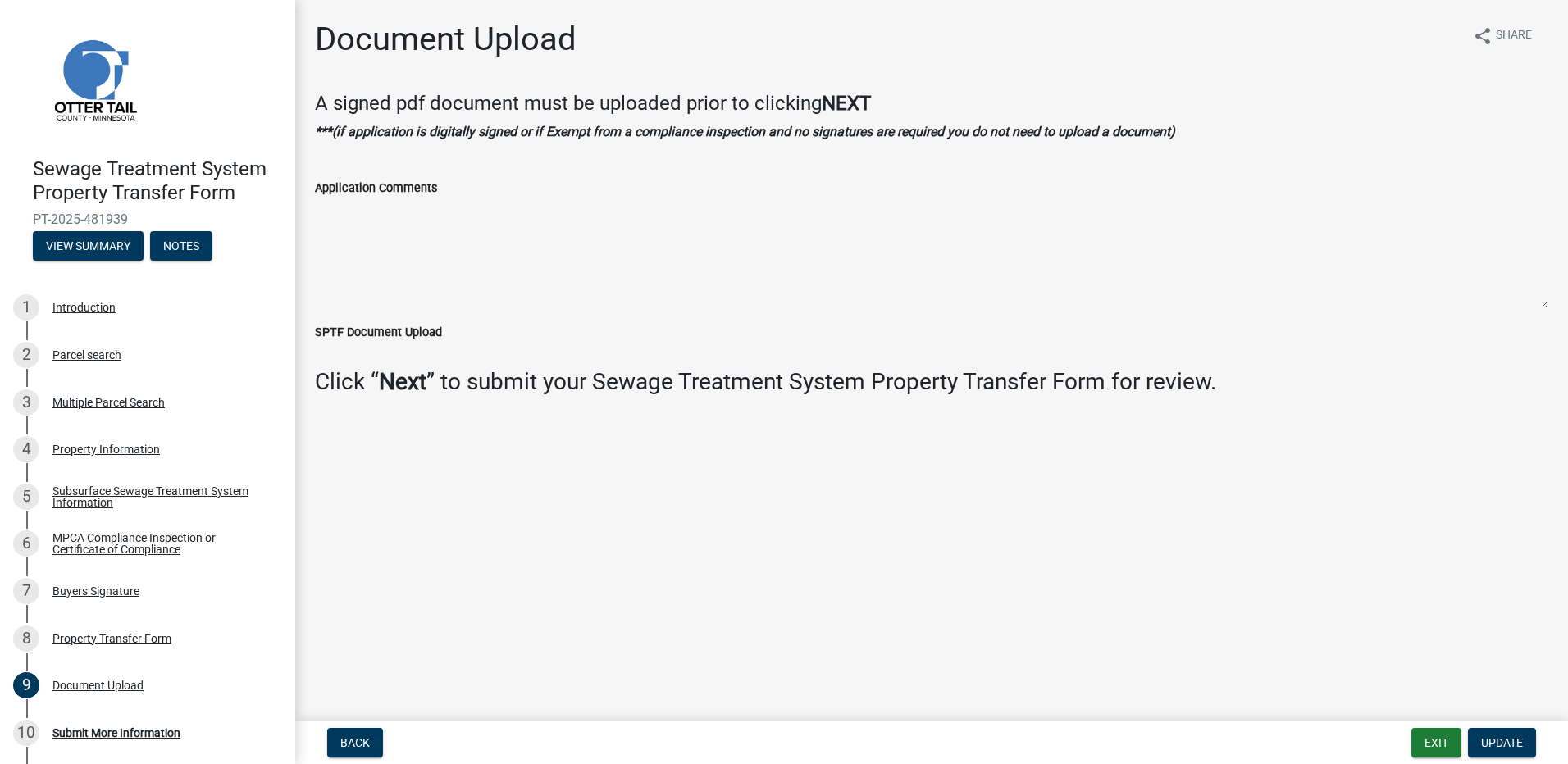
click at [382, 327] on label "SPTF Document Upload" at bounding box center [378, 333] width 127 height 12
click at [384, 327] on label "SPTF Document Upload" at bounding box center [378, 333] width 127 height 12
click at [77, 575] on link "7 Buyers Signature" at bounding box center [148, 591] width 295 height 47
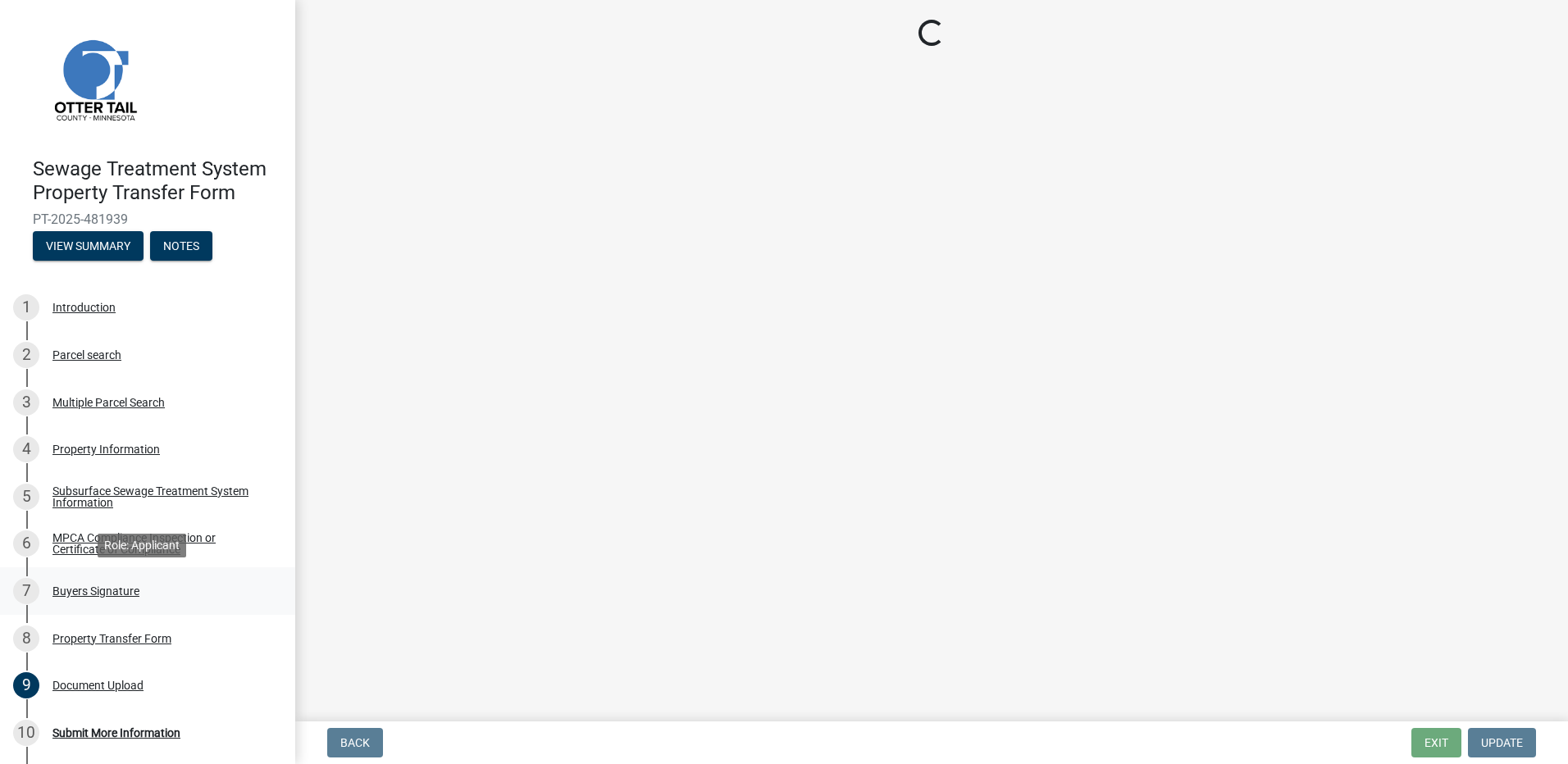
click at [87, 590] on div "Buyers Signature" at bounding box center [96, 591] width 87 height 12
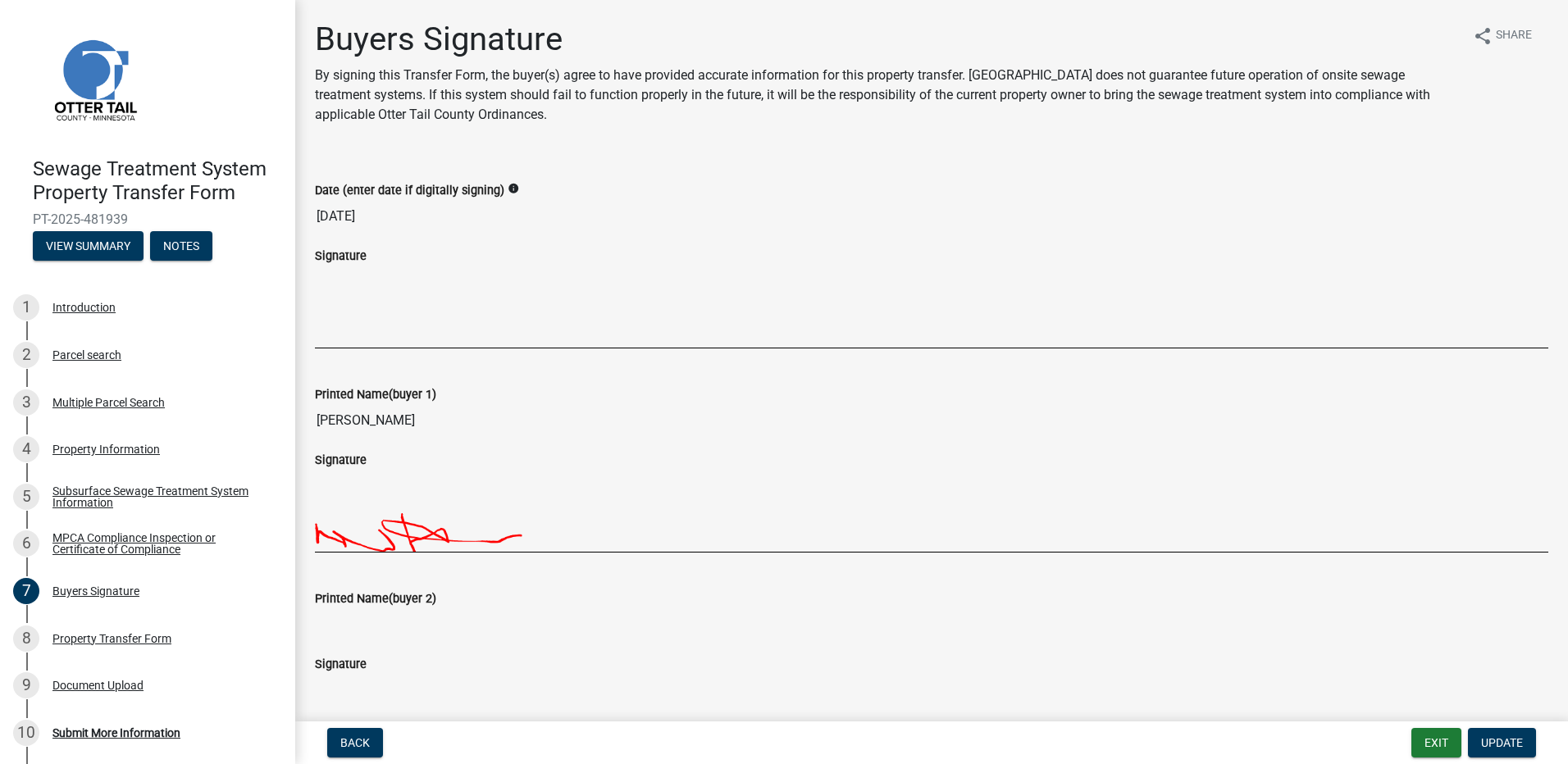
click at [334, 324] on div at bounding box center [931, 306] width 1234 height 82
drag, startPoint x: 341, startPoint y: 337, endPoint x: 349, endPoint y: 334, distance: 8.5
click at [342, 341] on div at bounding box center [931, 306] width 1234 height 82
drag, startPoint x: 349, startPoint y: 334, endPoint x: 362, endPoint y: 339, distance: 13.9
click at [357, 340] on div at bounding box center [931, 306] width 1234 height 82
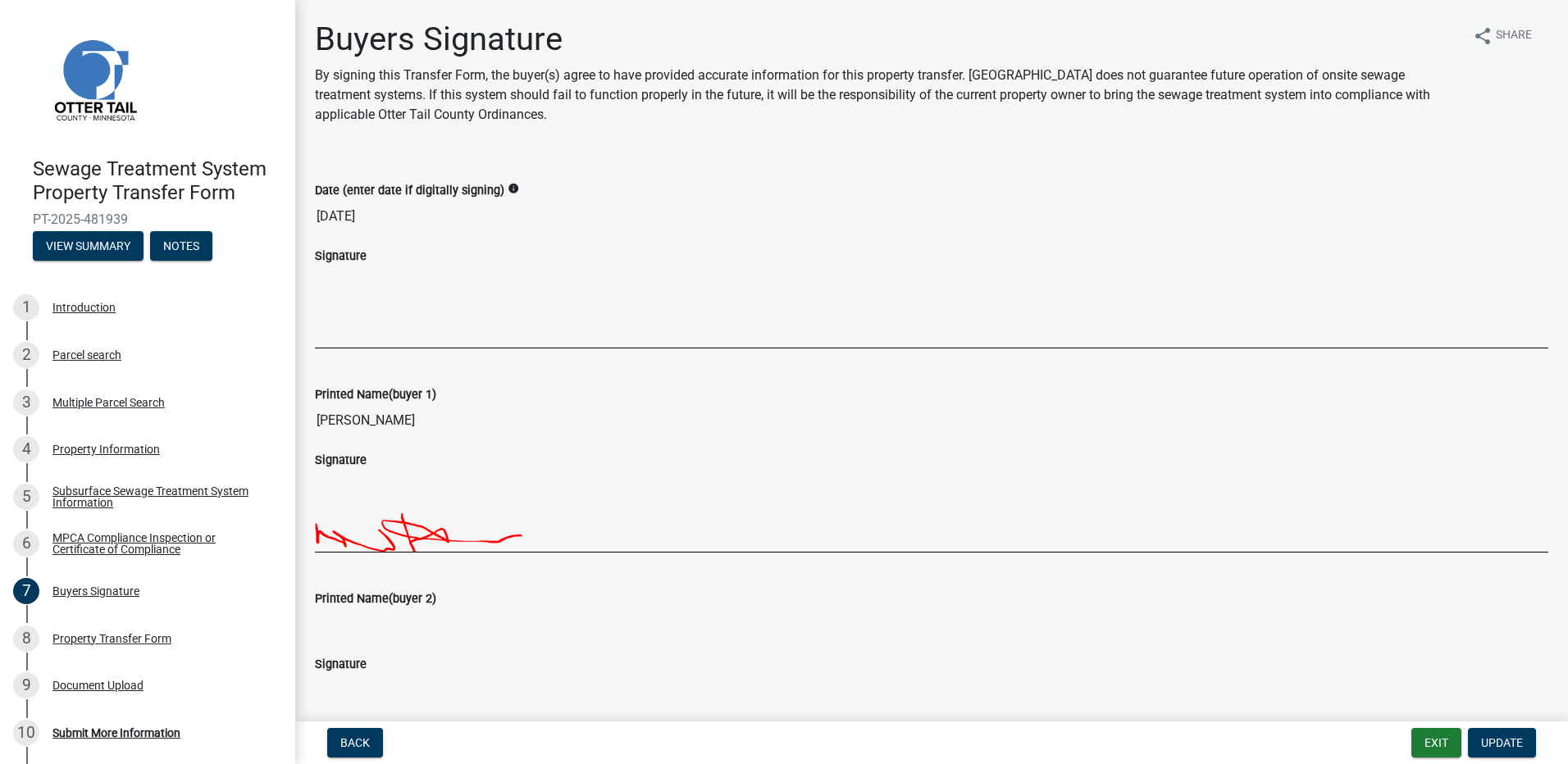
click at [363, 338] on div at bounding box center [931, 306] width 1234 height 82
